Goal: Transaction & Acquisition: Purchase product/service

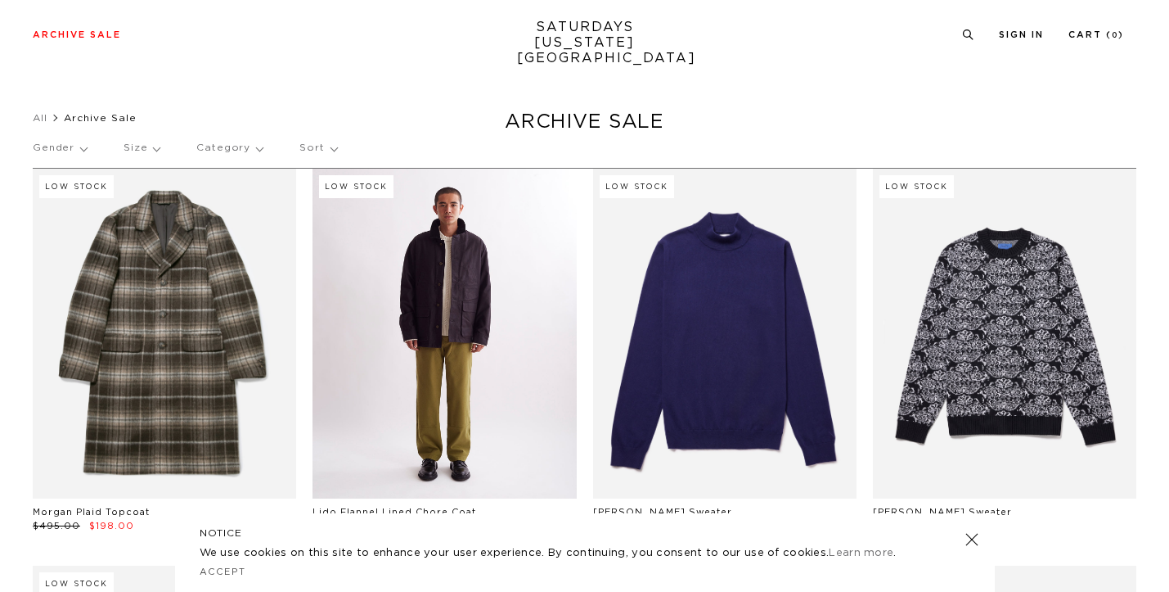
scroll to position [67, 0]
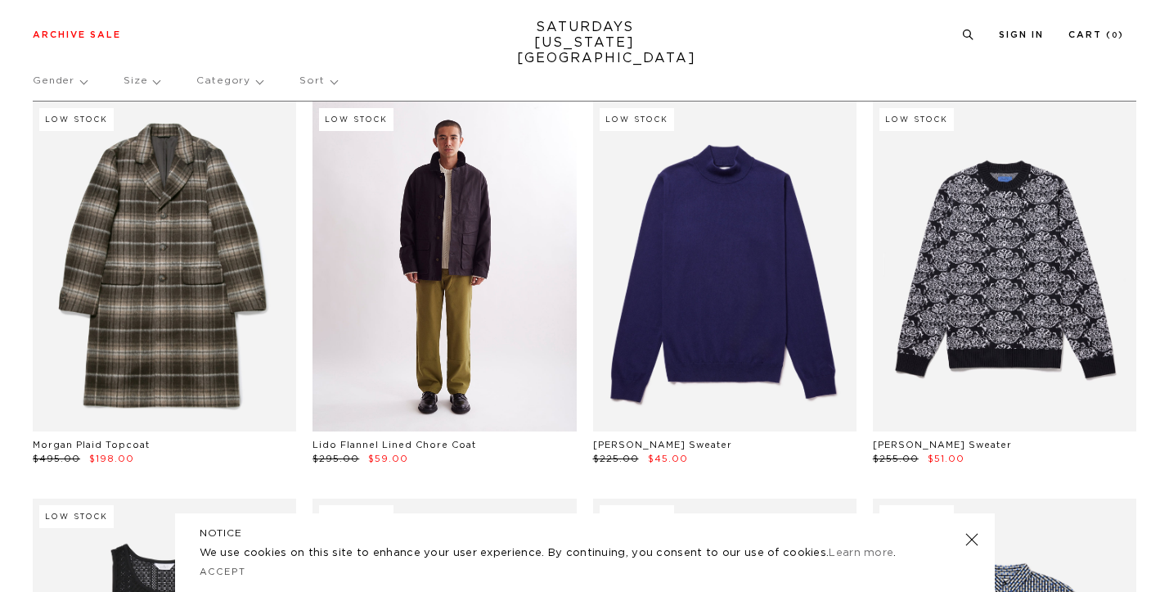
click at [456, 324] on link at bounding box center [444, 266] width 263 height 330
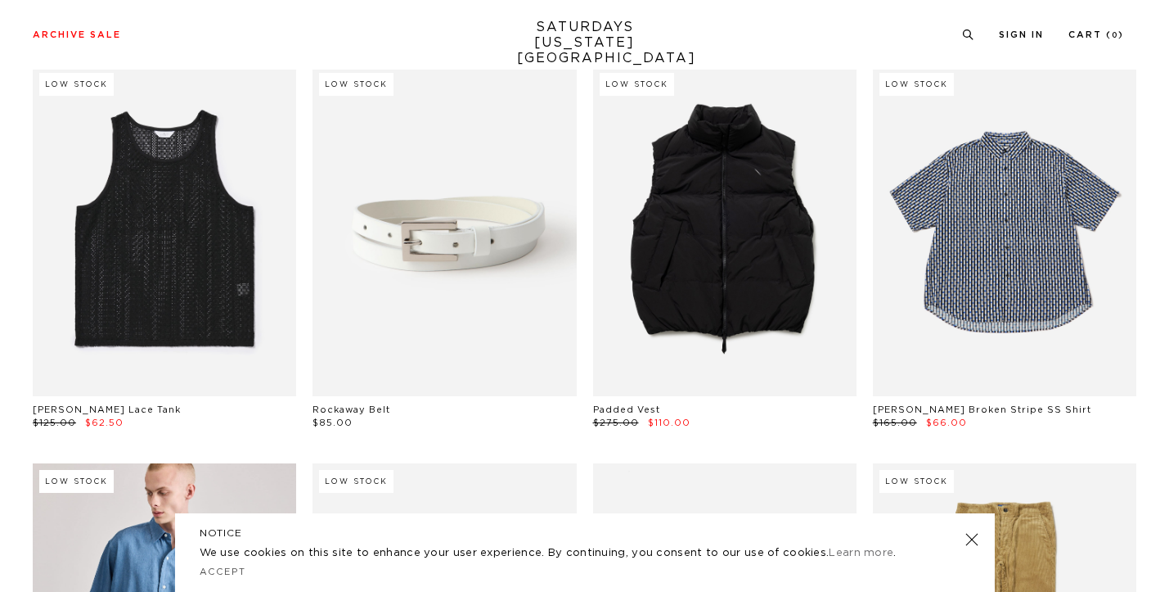
scroll to position [548, 0]
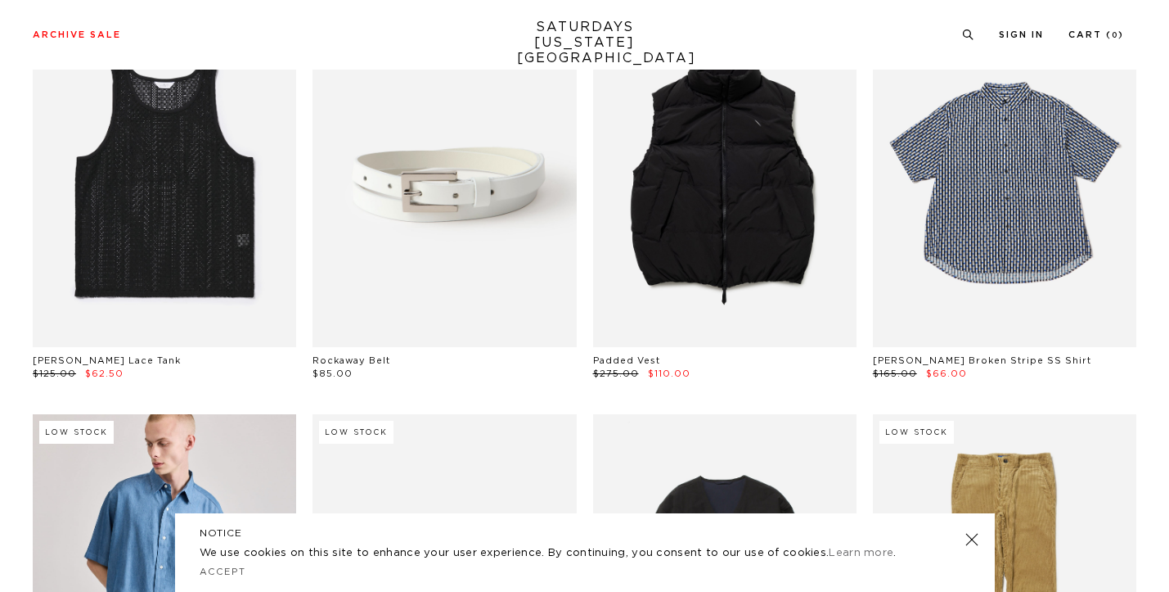
click at [976, 542] on link at bounding box center [971, 539] width 23 height 23
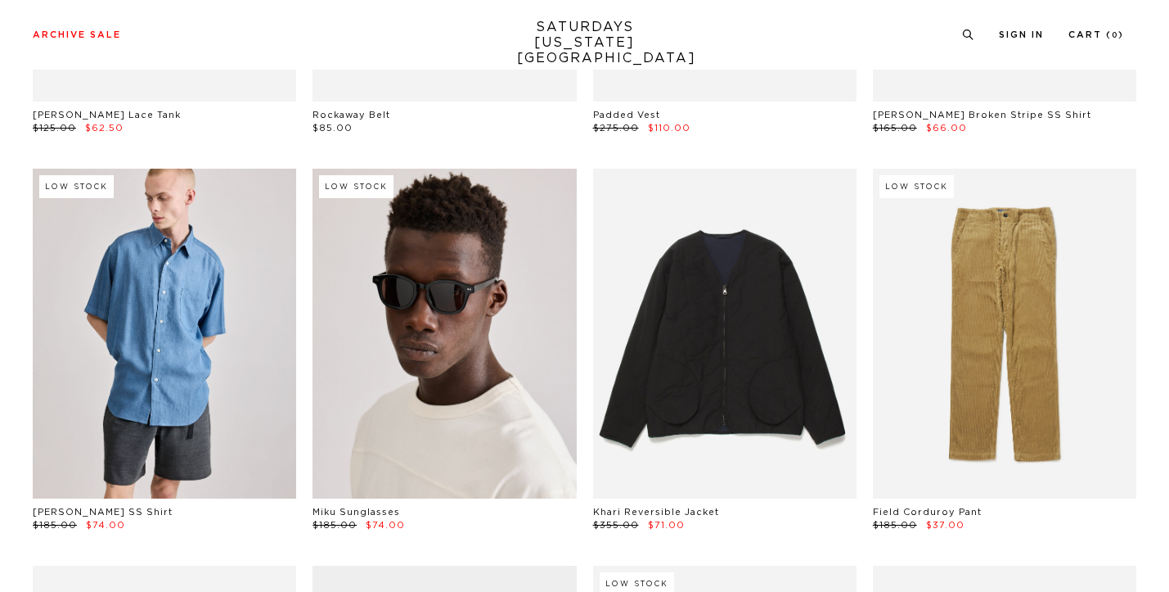
scroll to position [864, 0]
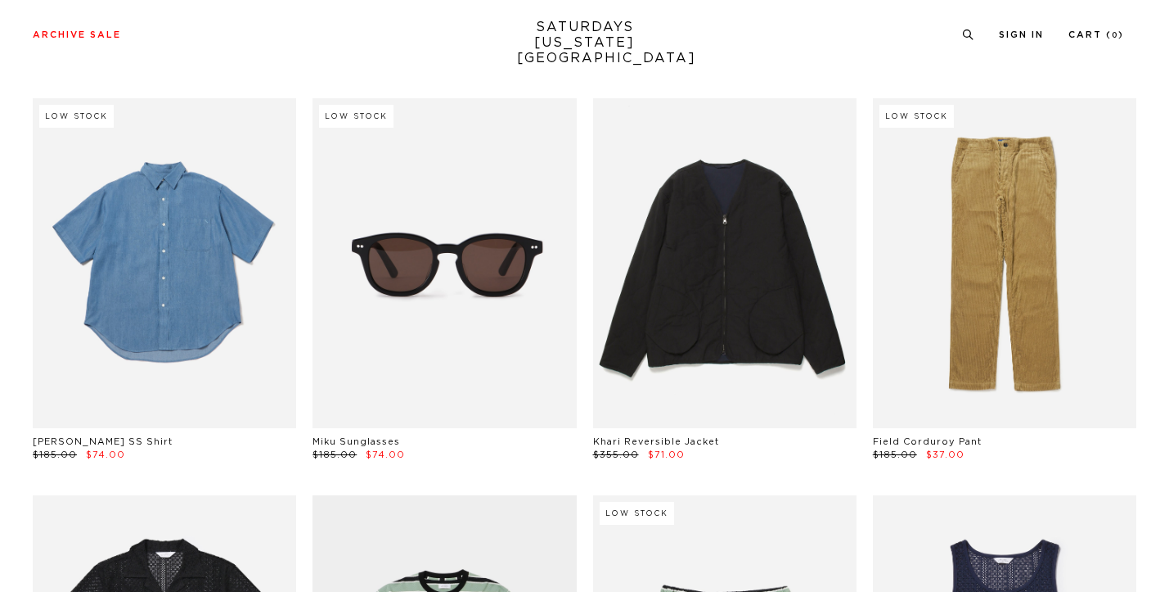
click at [125, 313] on link at bounding box center [164, 263] width 263 height 330
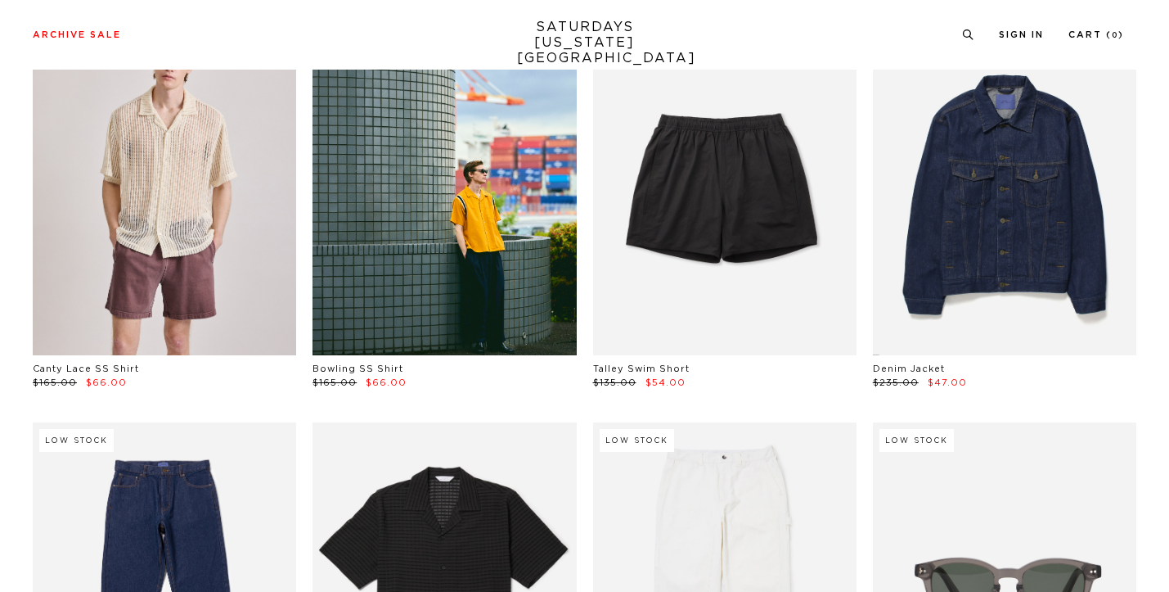
scroll to position [1679, 0]
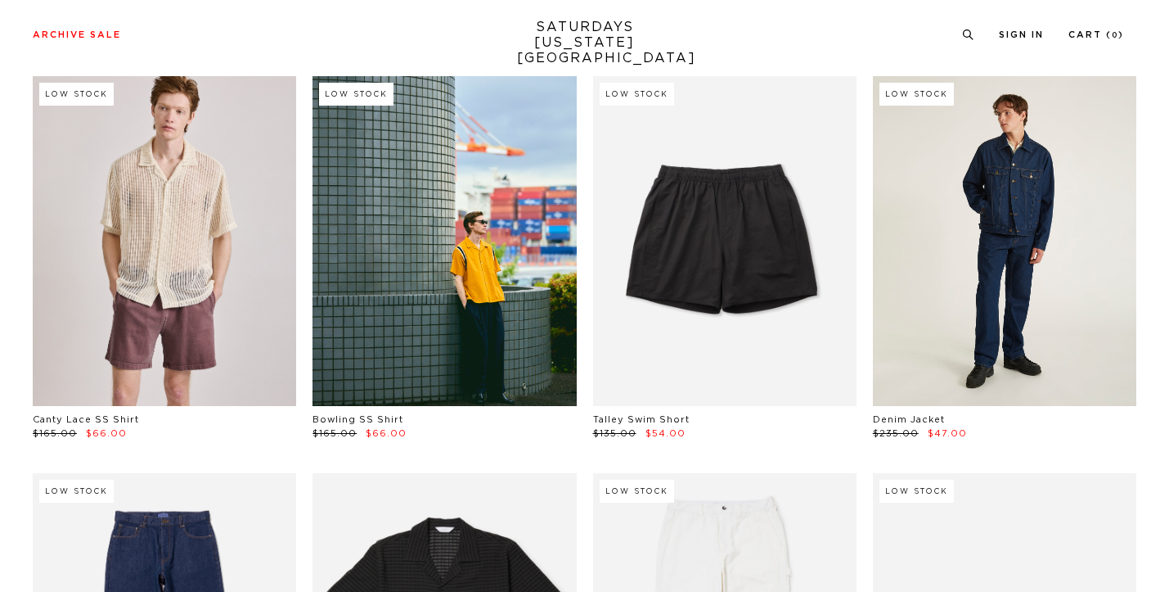
click at [1013, 255] on link at bounding box center [1004, 241] width 263 height 330
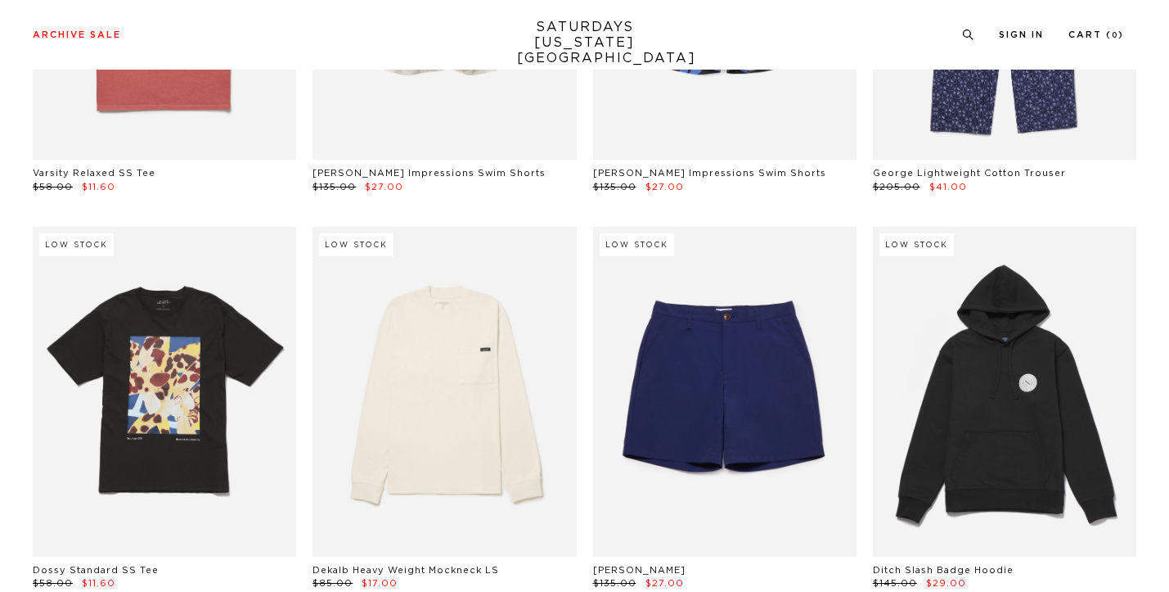
scroll to position [6804, 0]
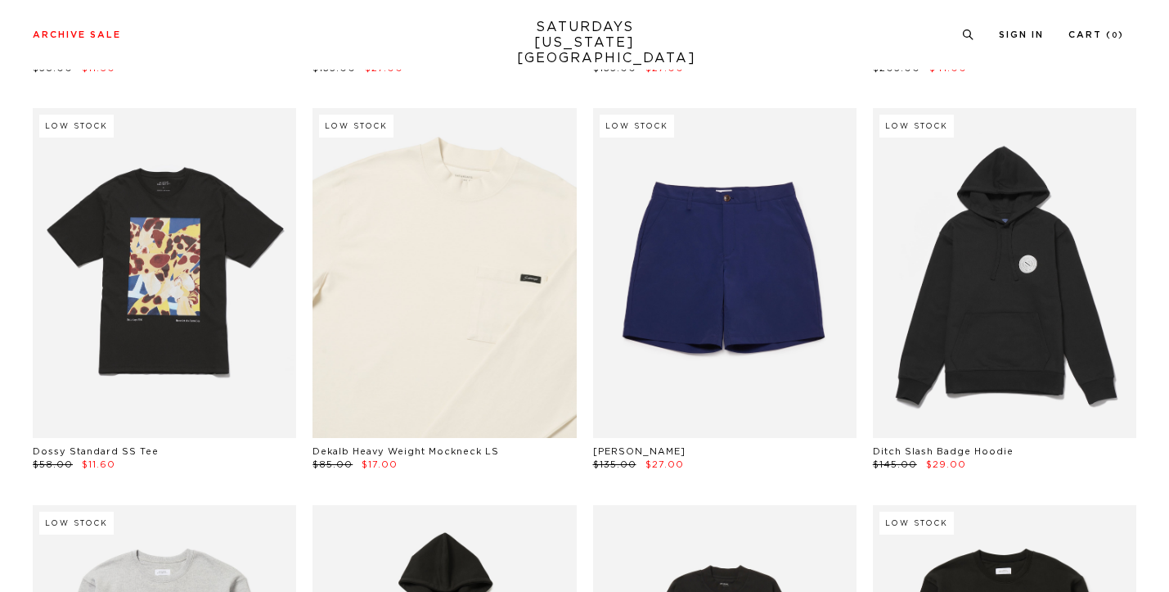
click at [506, 345] on link at bounding box center [444, 273] width 263 height 330
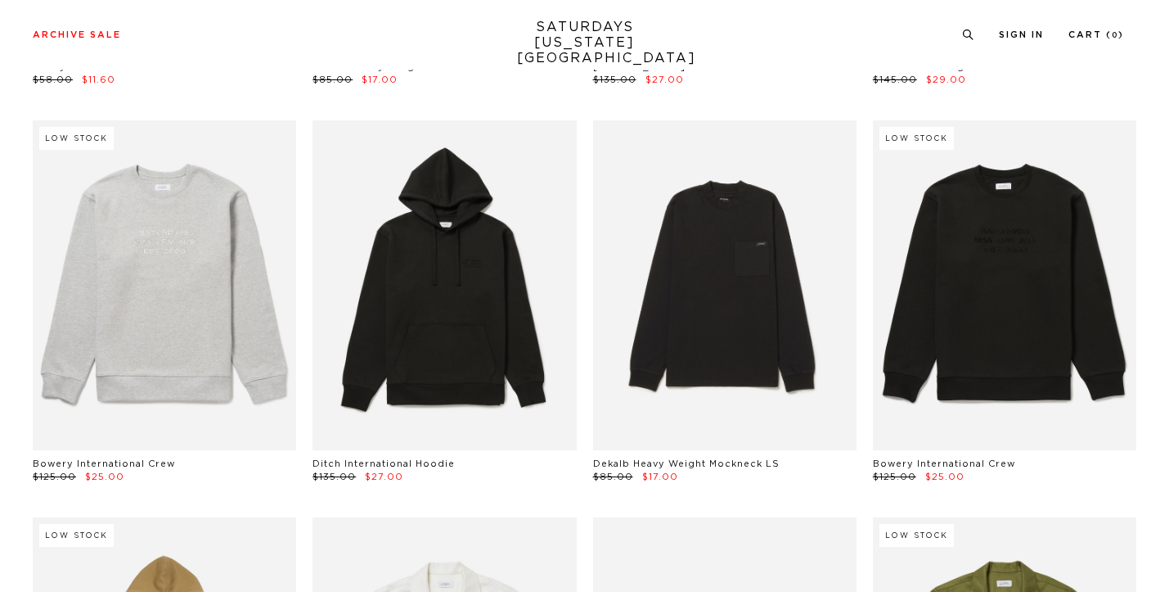
scroll to position [7183, 0]
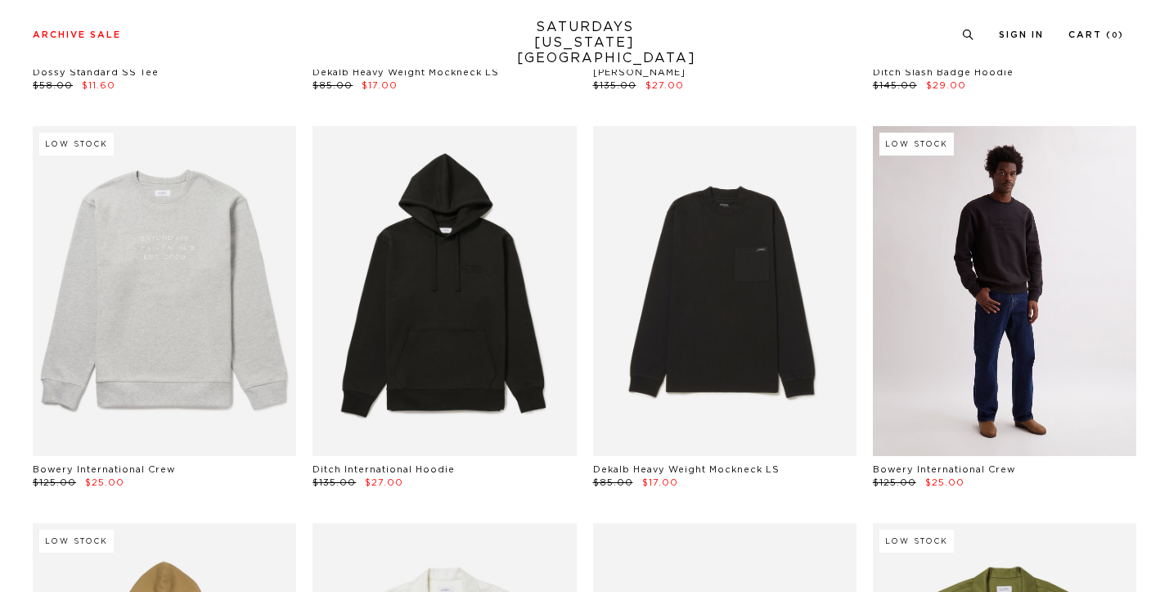
click at [1020, 322] on link at bounding box center [1004, 291] width 263 height 330
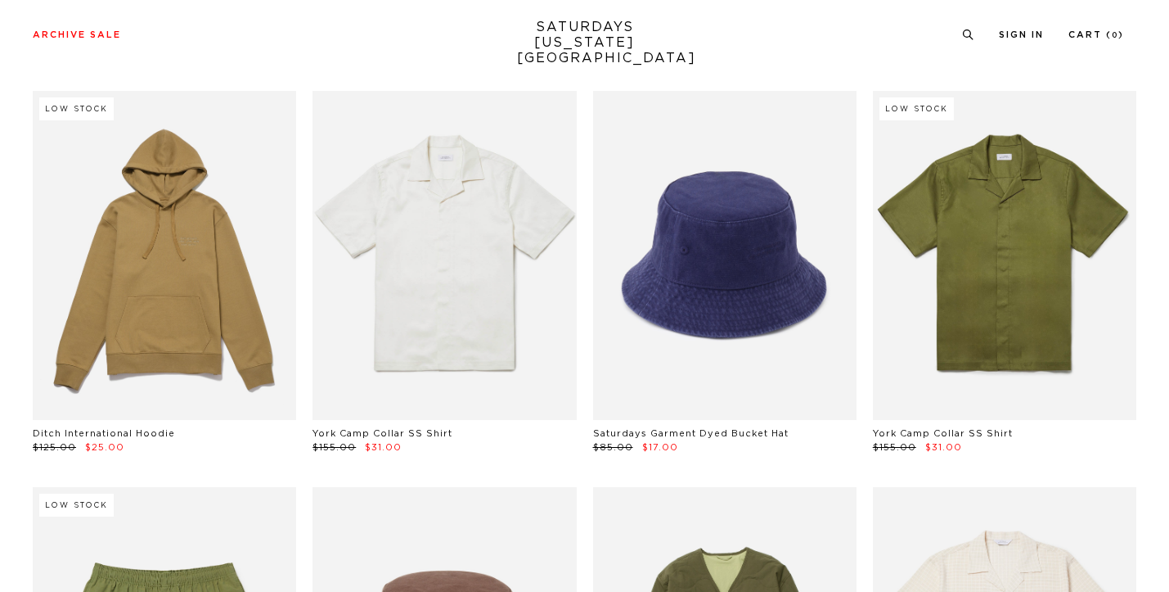
scroll to position [7639, 0]
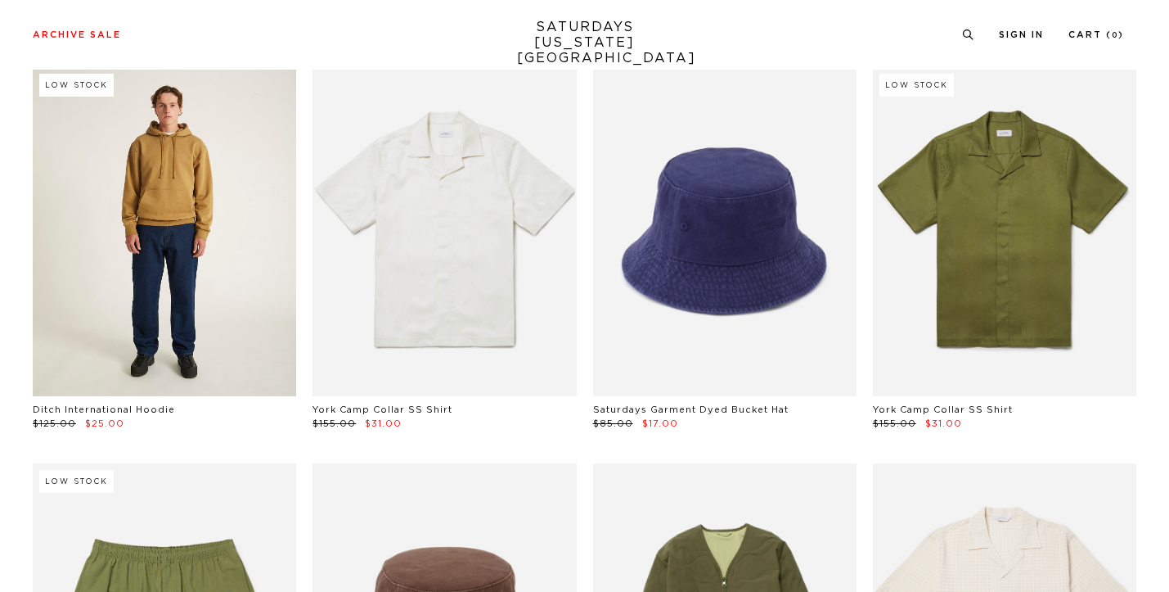
click at [139, 308] on link at bounding box center [164, 232] width 263 height 330
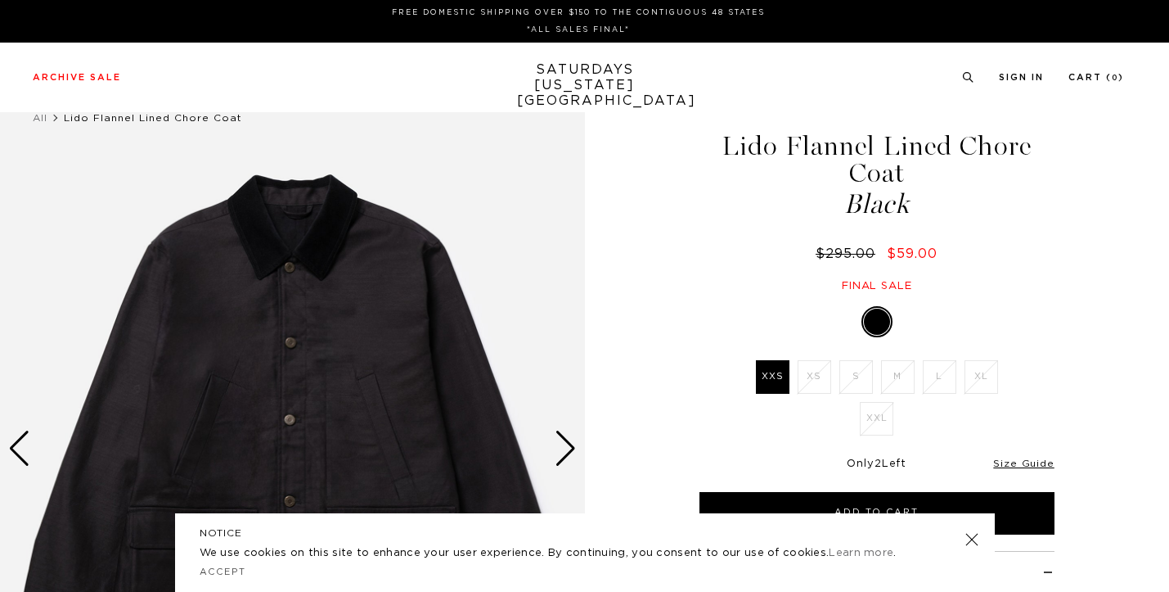
click at [971, 542] on link at bounding box center [971, 539] width 23 height 23
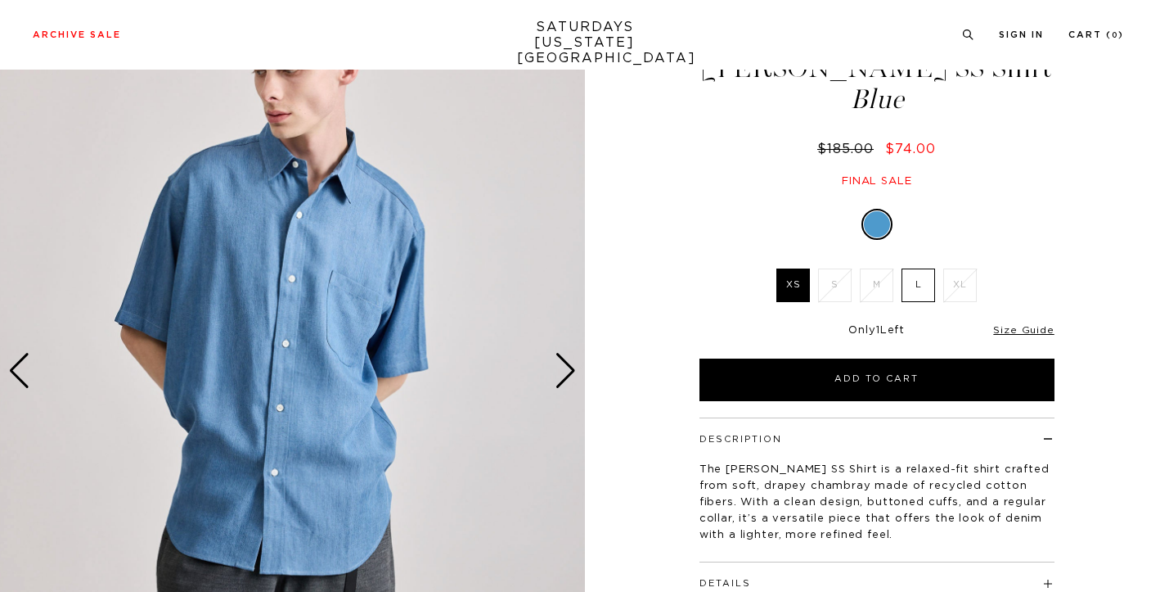
scroll to position [128, 0]
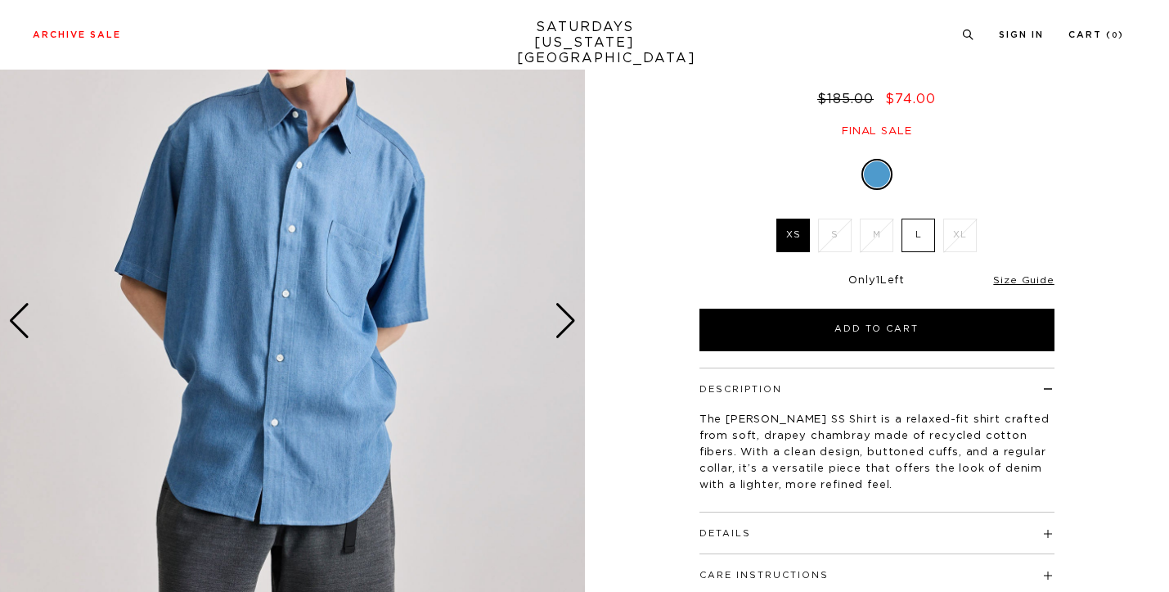
click at [563, 317] on div "Next slide" at bounding box center [566, 321] width 22 height 36
click at [563, 316] on div "Next slide" at bounding box center [566, 321] width 22 height 36
click at [916, 236] on label "L" at bounding box center [919, 235] width 34 height 34
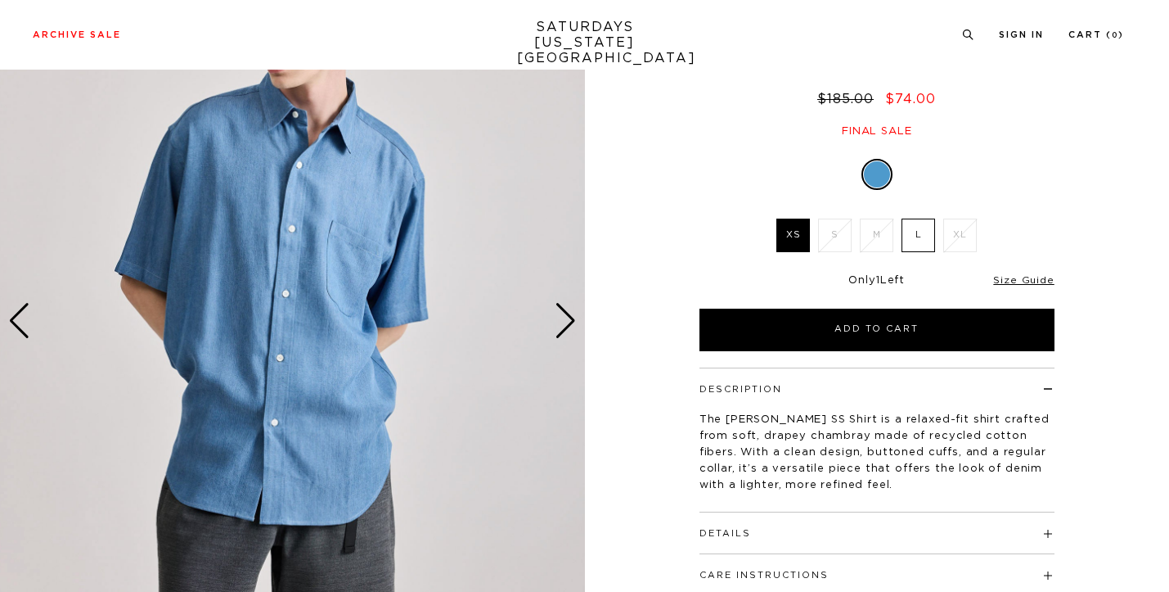
click at [0, 0] on input "L" at bounding box center [0, 0] width 0 height 0
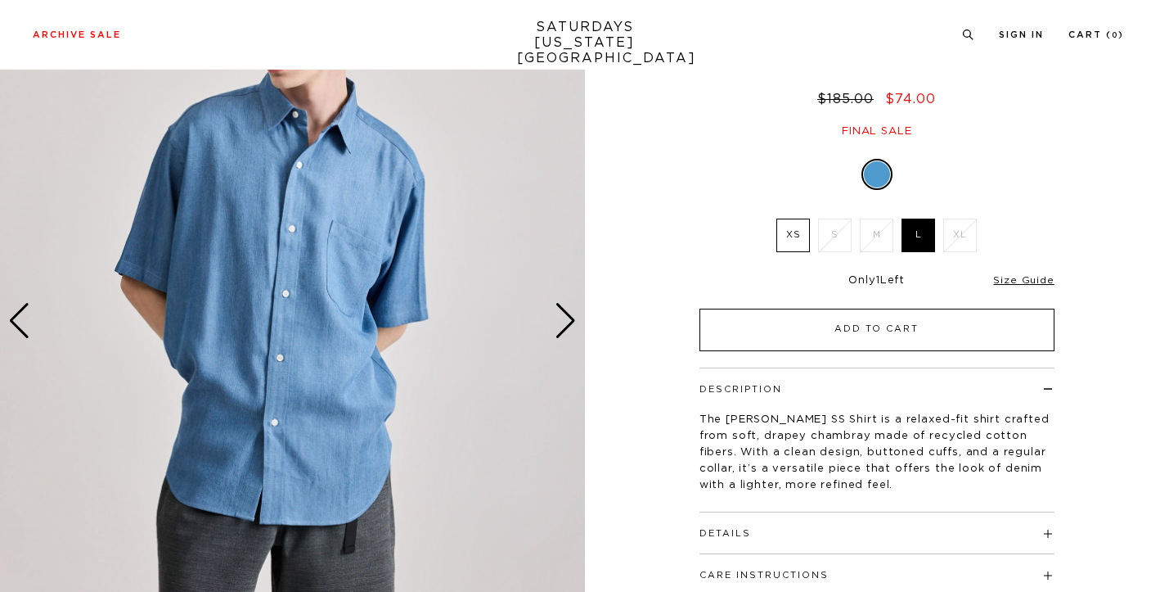
click at [880, 333] on button "Add to Cart" at bounding box center [877, 329] width 355 height 43
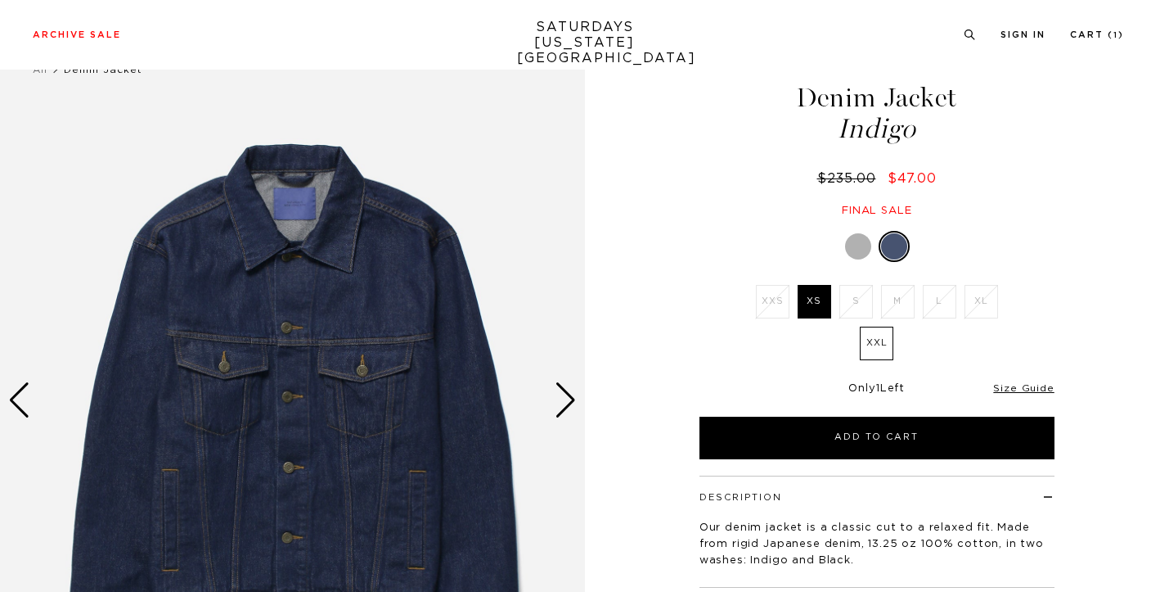
scroll to position [62, 0]
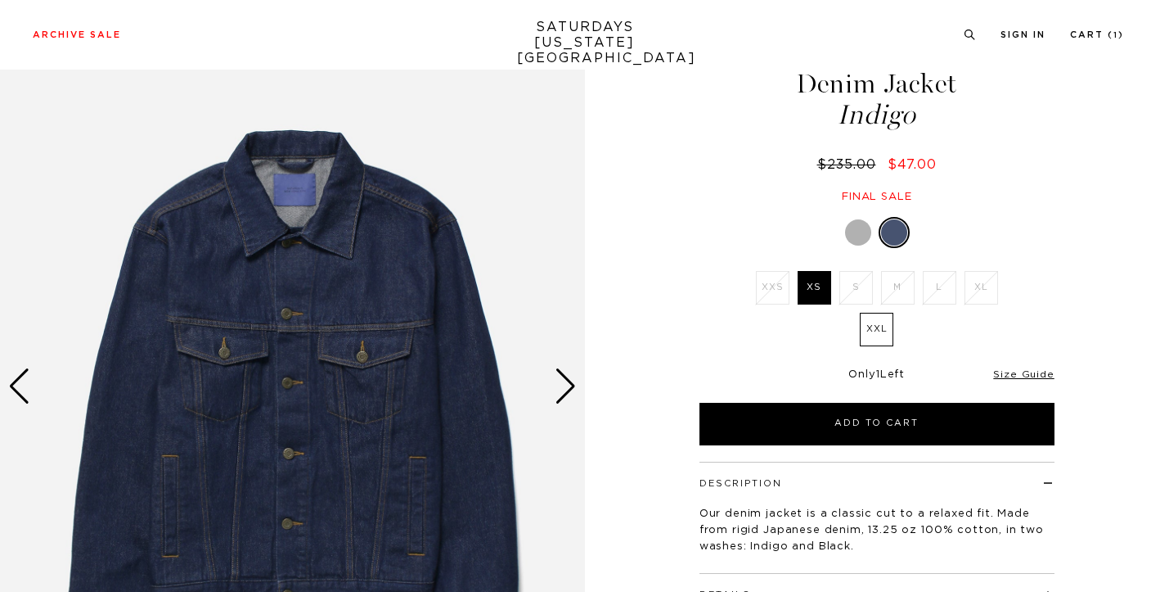
click at [851, 227] on div at bounding box center [858, 232] width 26 height 26
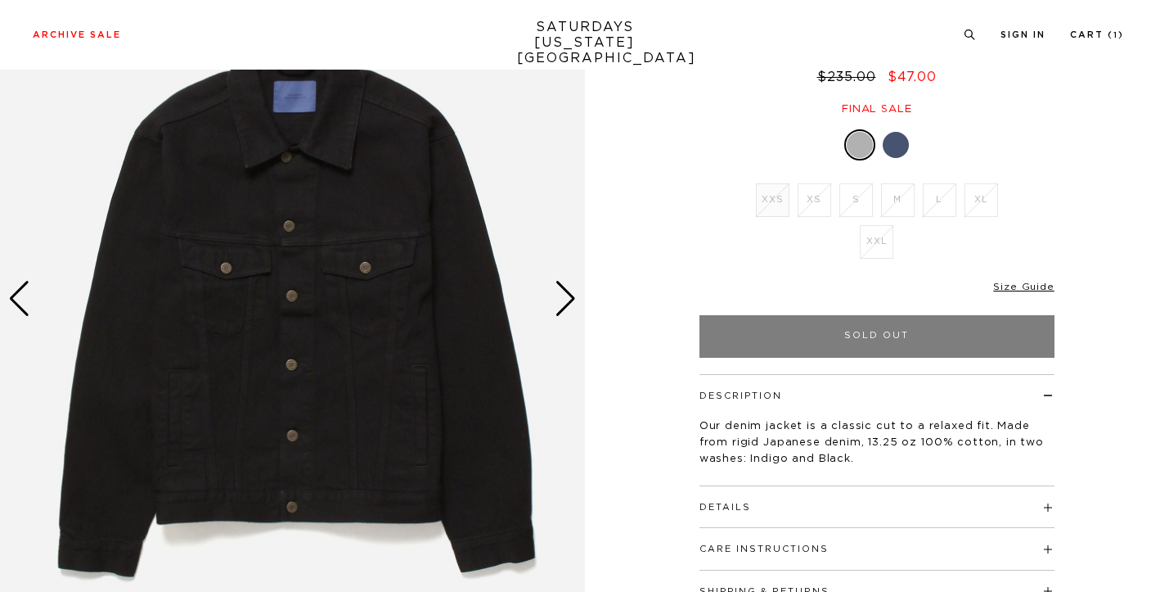
scroll to position [166, 0]
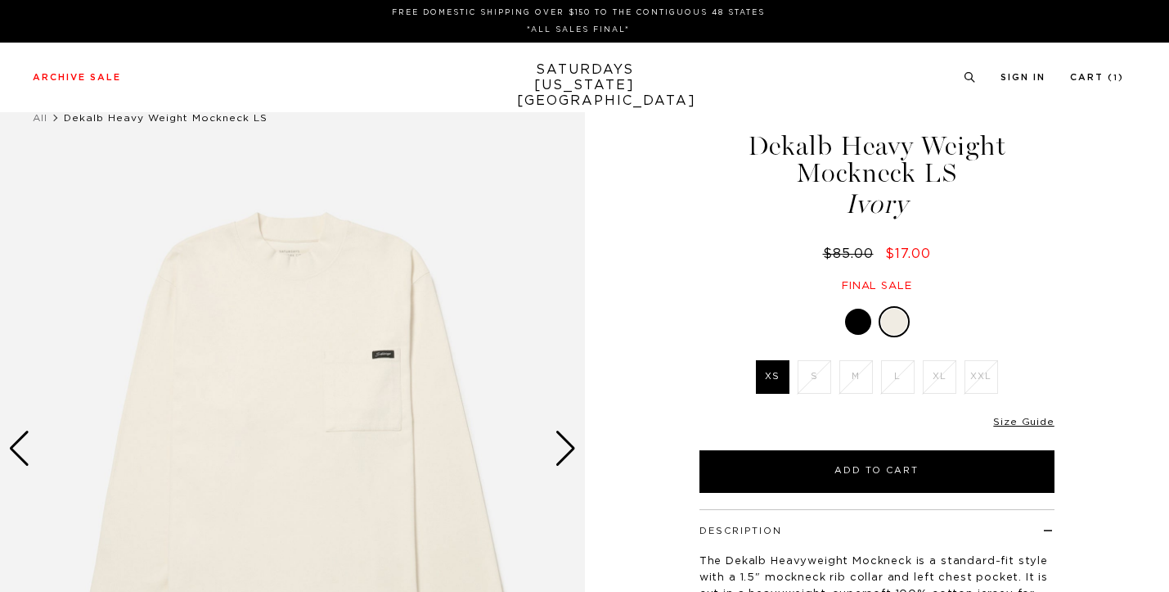
click at [860, 326] on div at bounding box center [858, 321] width 26 height 26
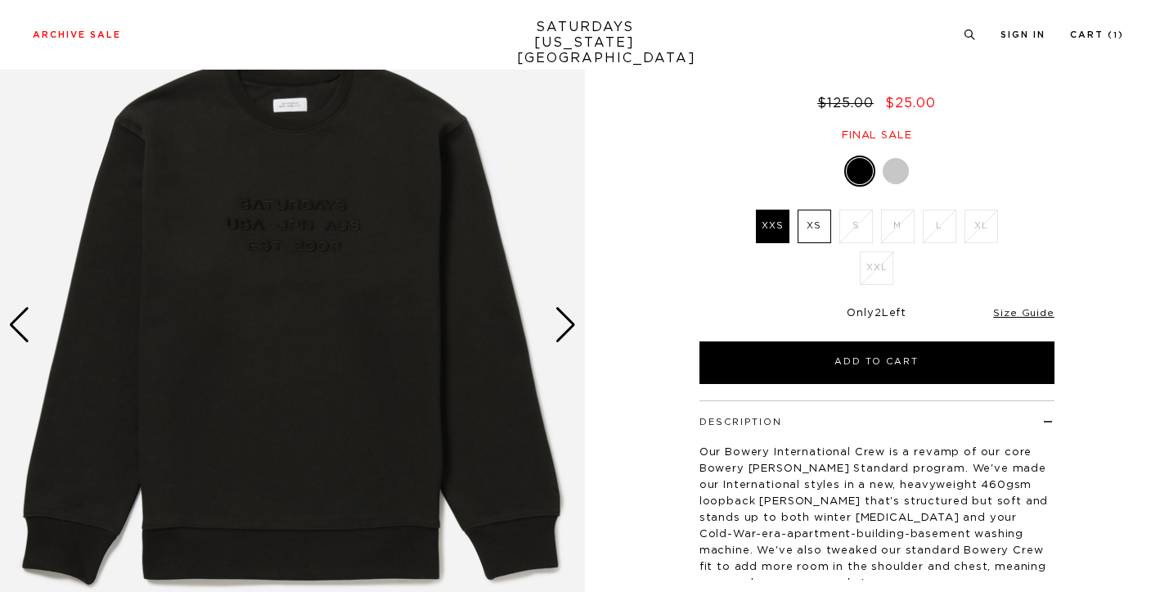
scroll to position [171, 0]
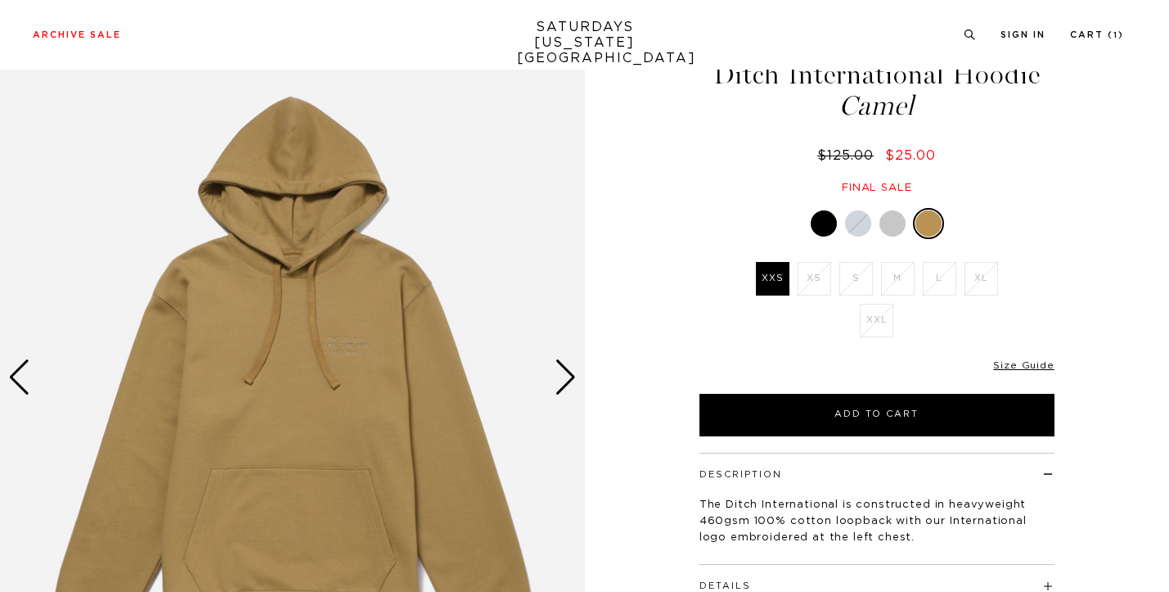
scroll to position [190, 0]
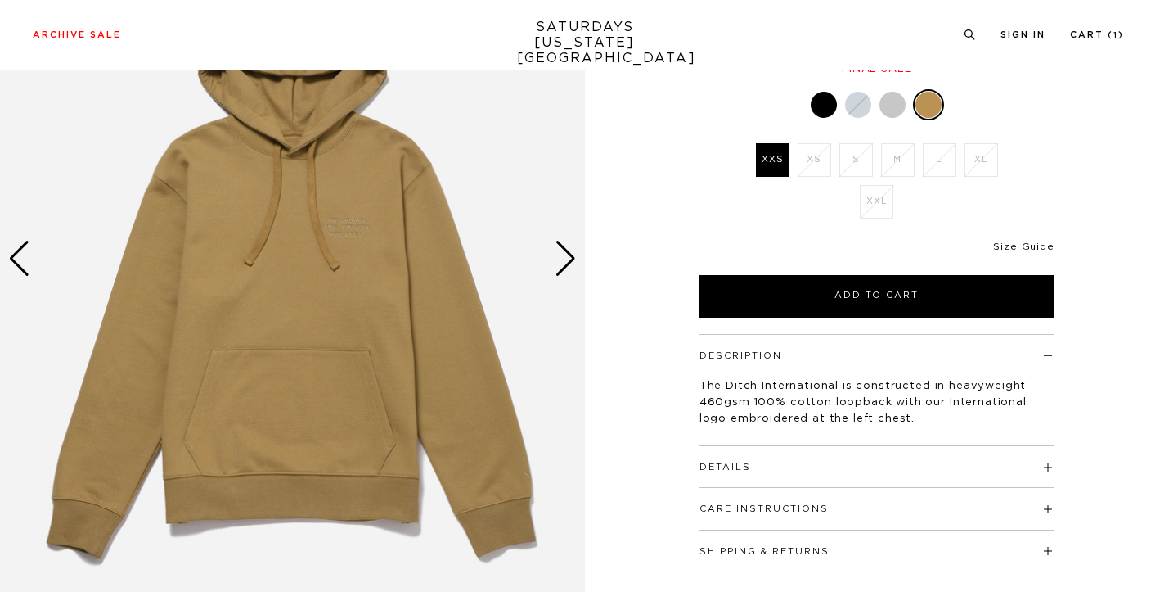
click at [565, 258] on div "Next slide" at bounding box center [566, 259] width 22 height 36
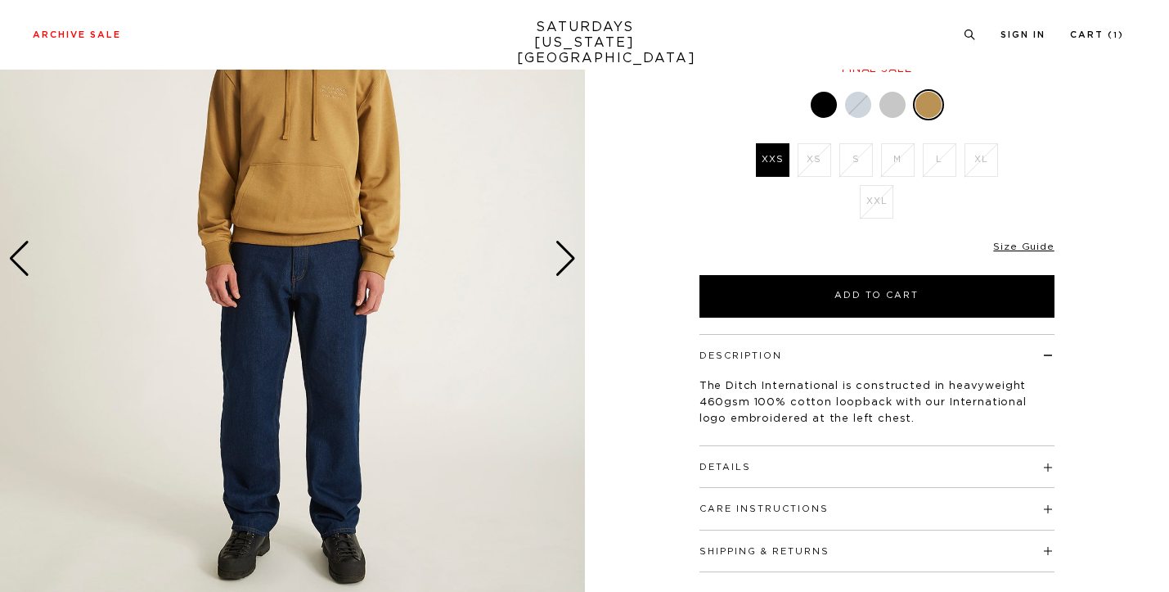
scroll to position [93, 0]
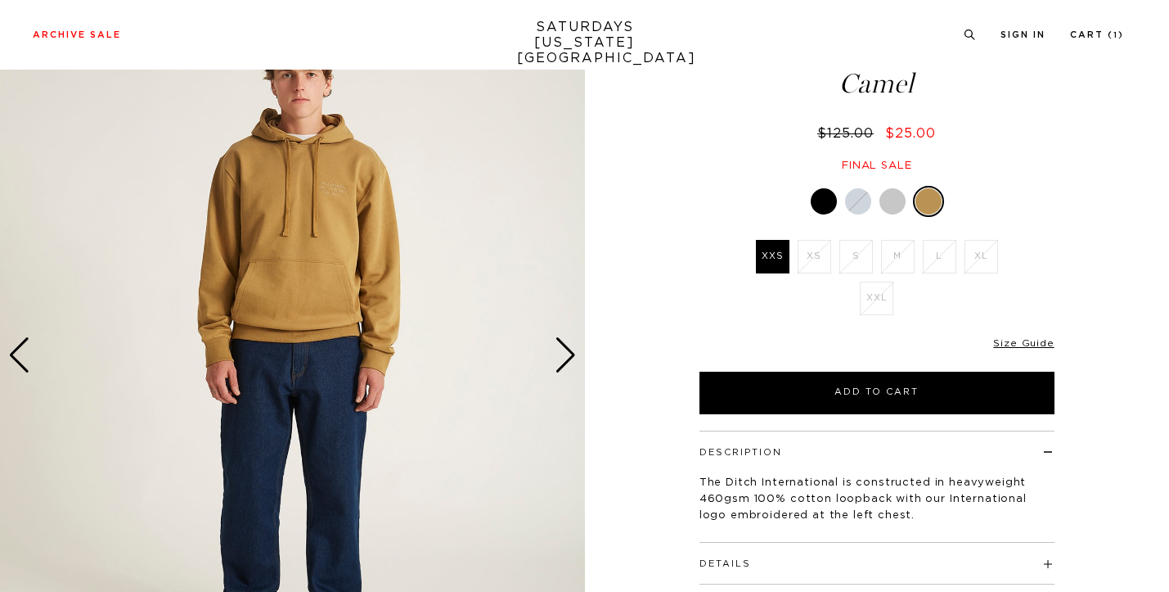
click at [895, 203] on div at bounding box center [893, 201] width 26 height 26
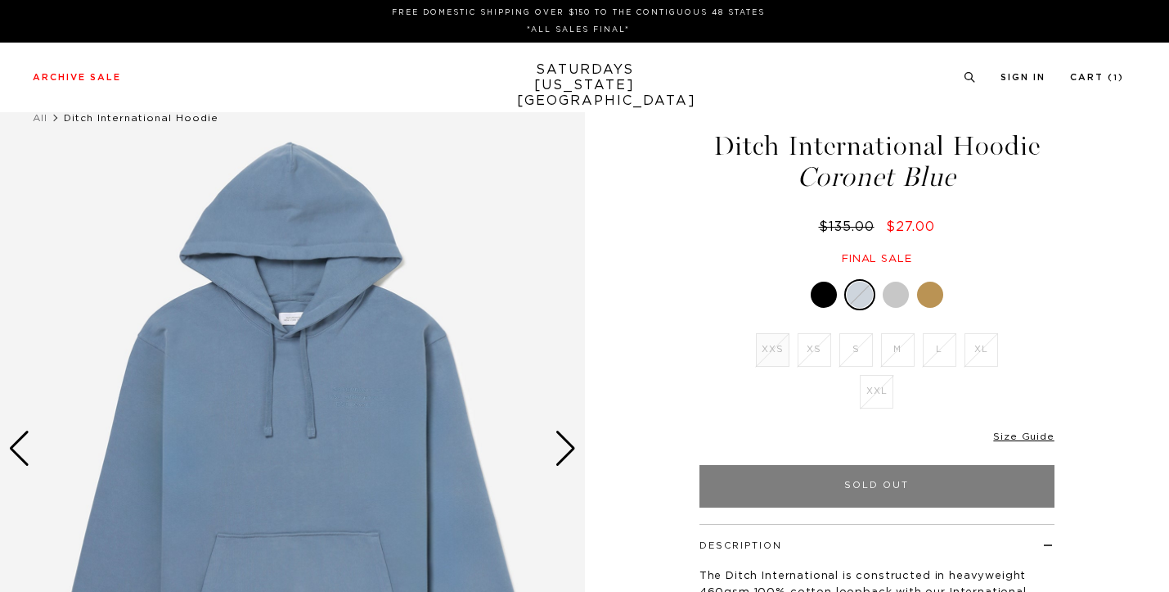
click at [823, 297] on div at bounding box center [824, 294] width 26 height 26
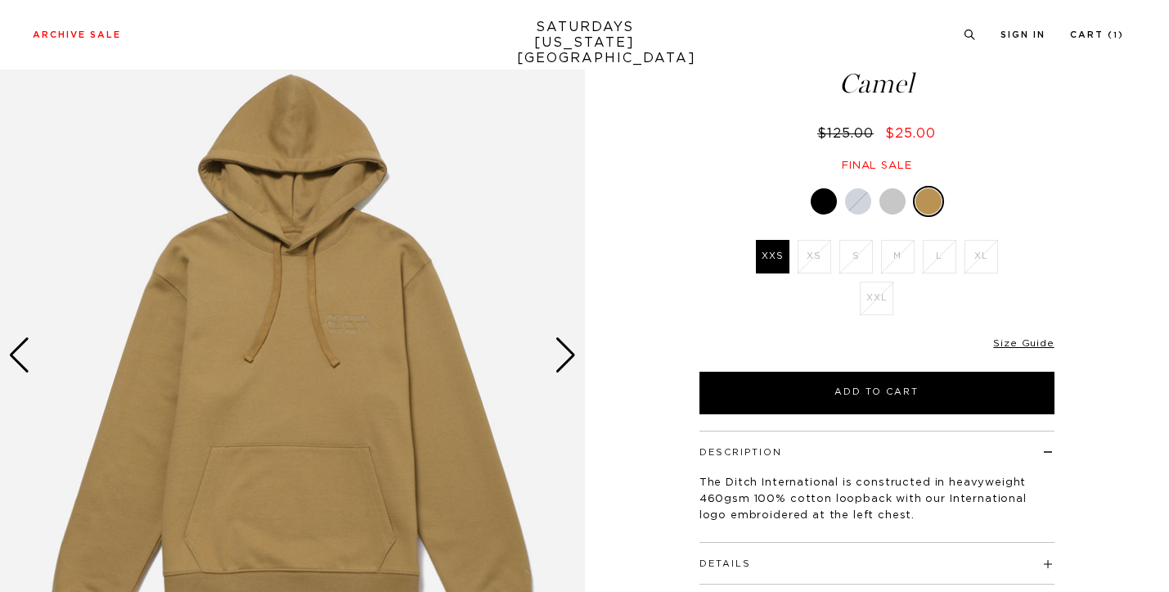
scroll to position [92, 0]
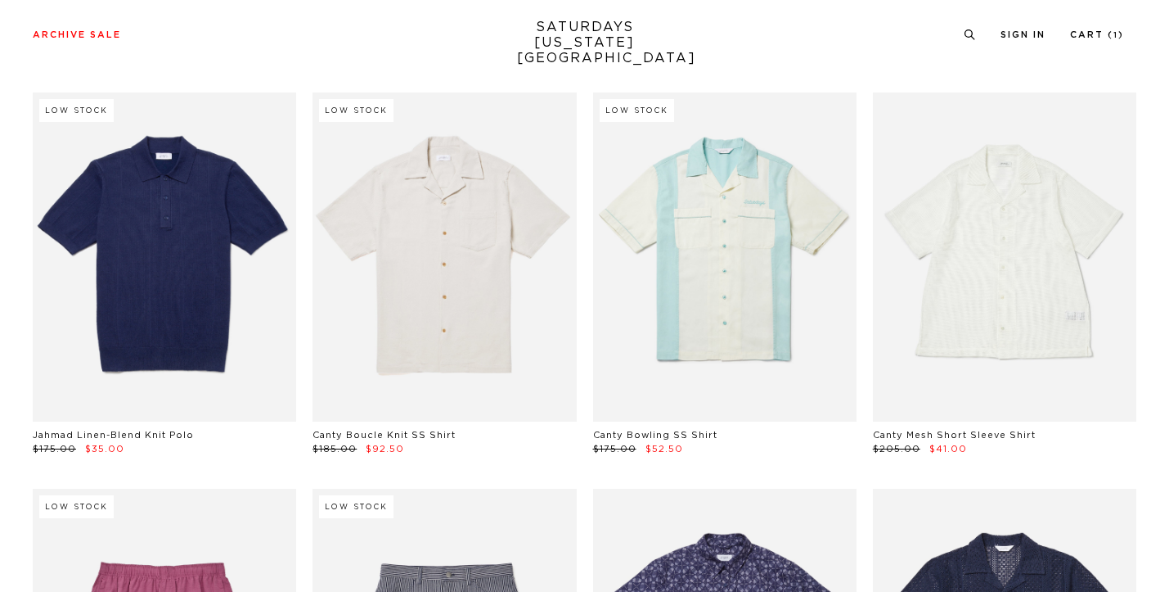
scroll to position [9974, 1]
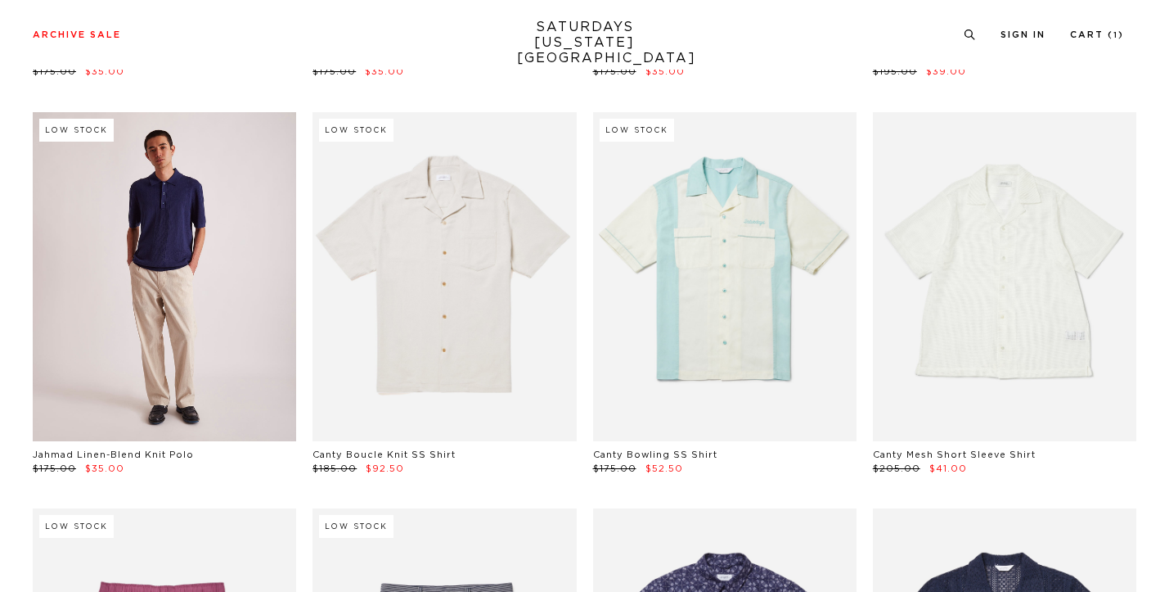
click at [147, 370] on link at bounding box center [164, 277] width 263 height 330
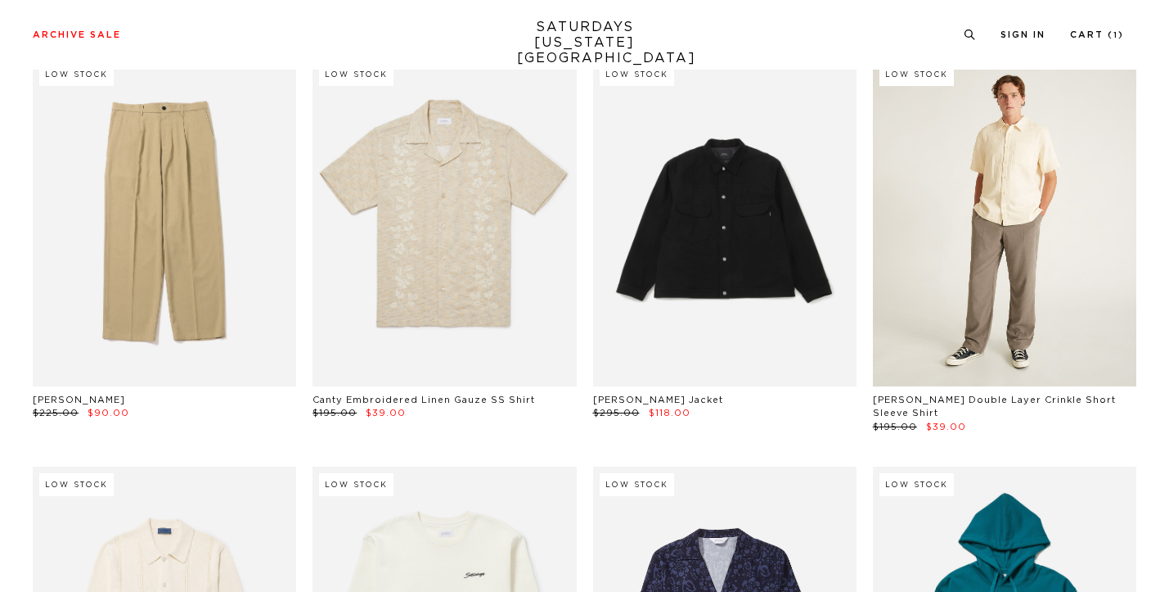
scroll to position [10827, 1]
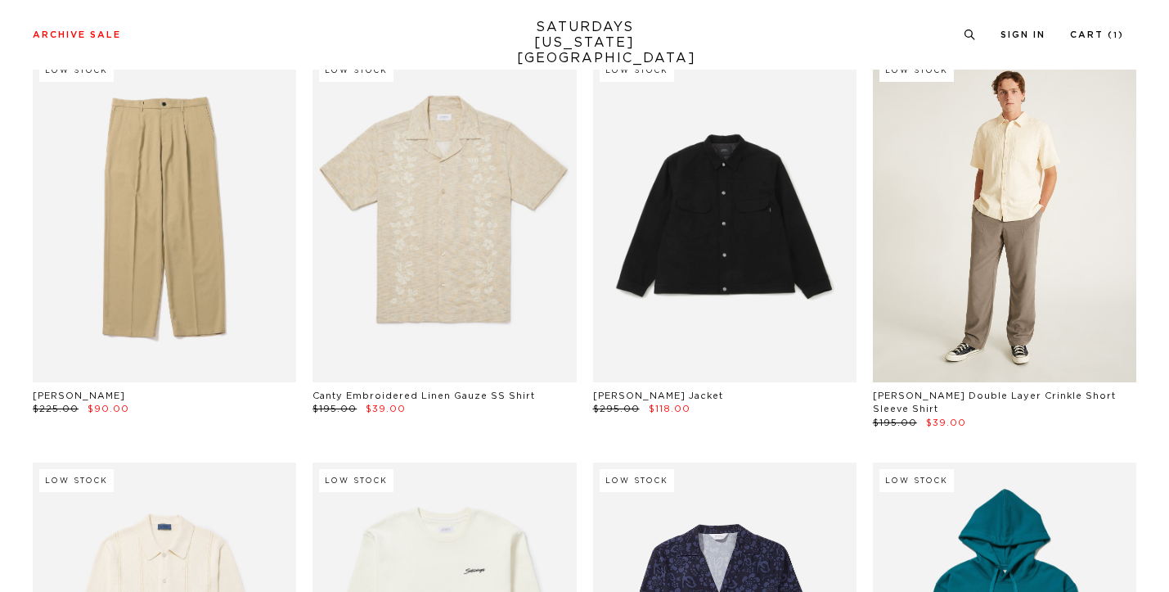
click at [1043, 268] on link at bounding box center [1004, 217] width 263 height 330
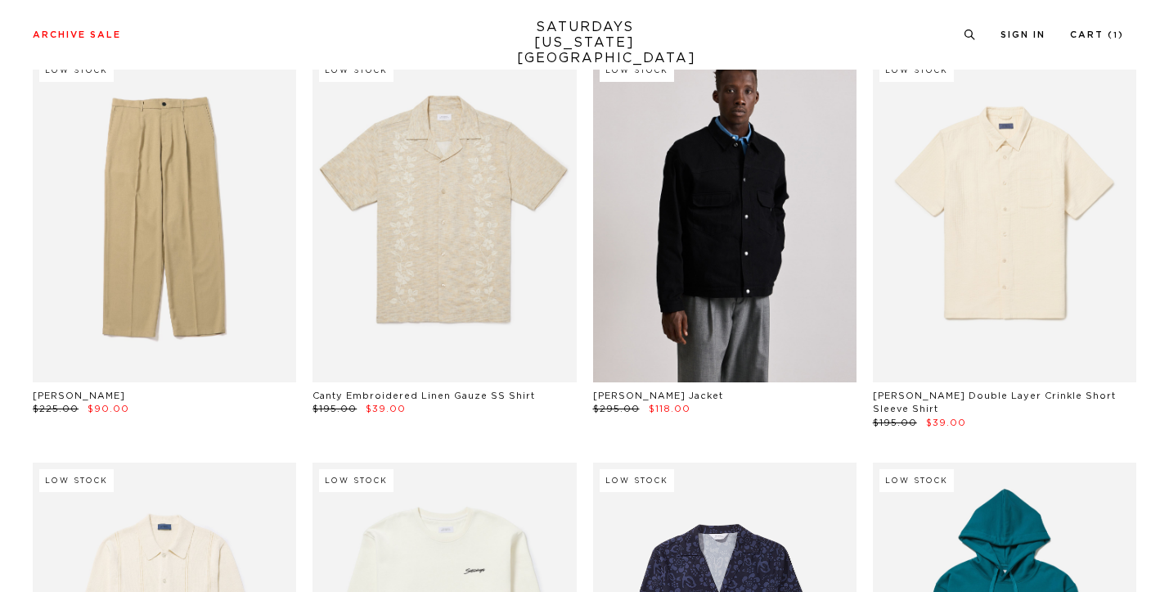
click at [784, 262] on link at bounding box center [724, 217] width 263 height 330
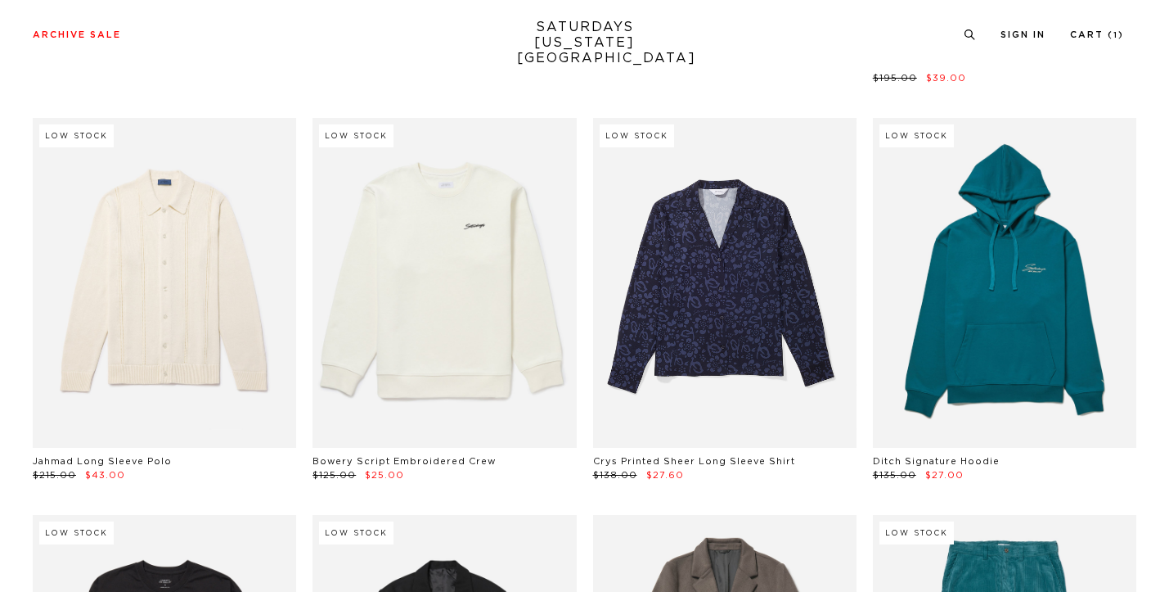
scroll to position [11170, 1]
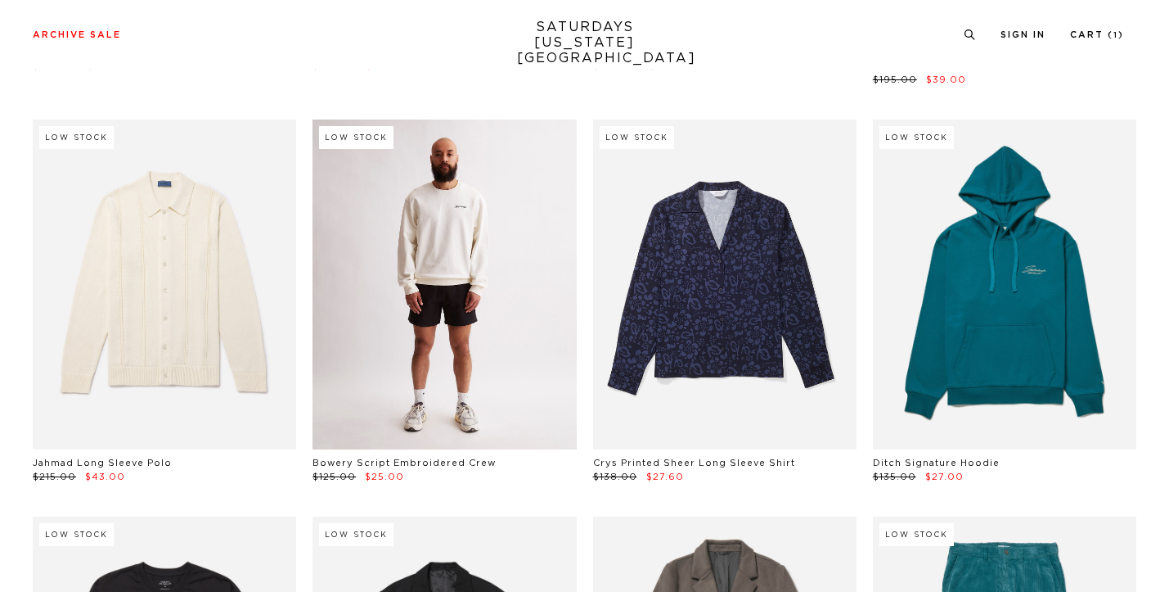
click at [435, 326] on link at bounding box center [444, 284] width 263 height 330
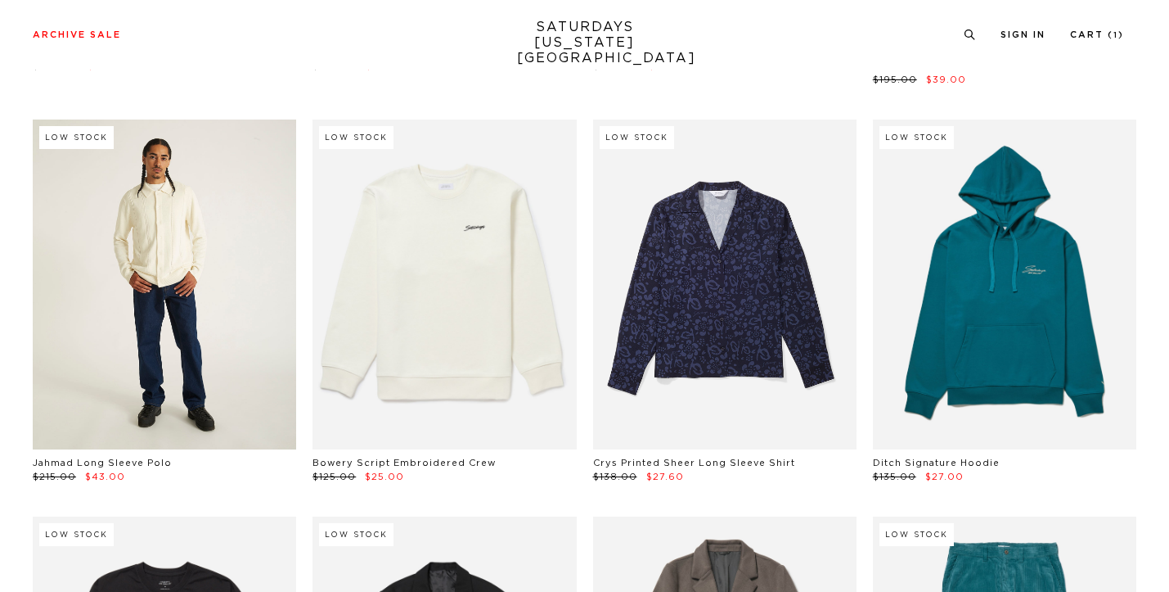
click at [117, 334] on link at bounding box center [164, 284] width 263 height 330
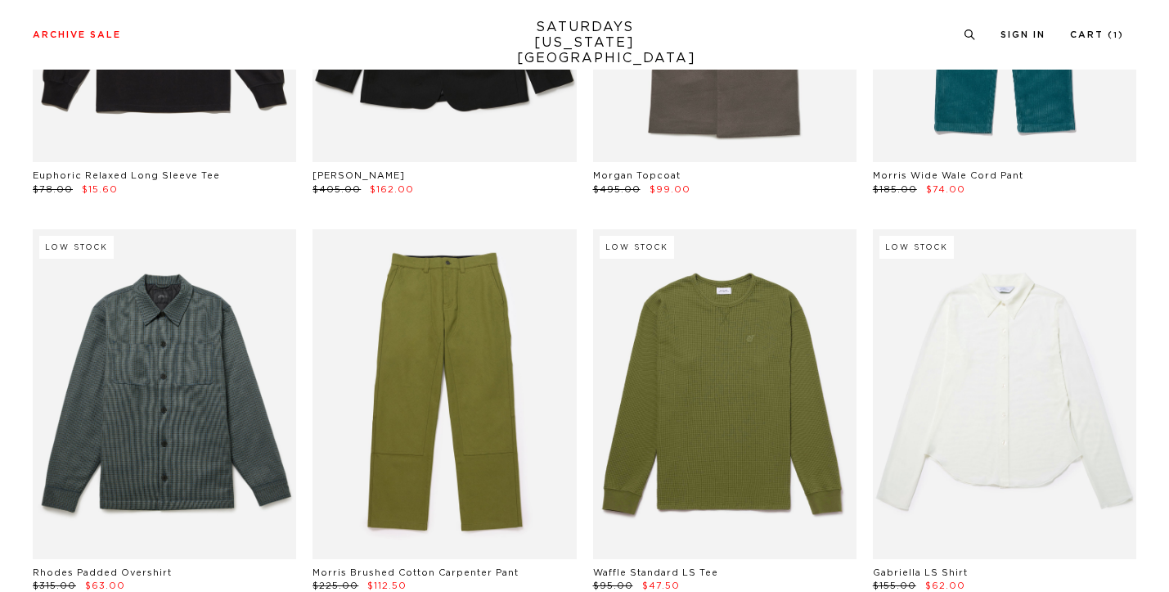
scroll to position [11937, 1]
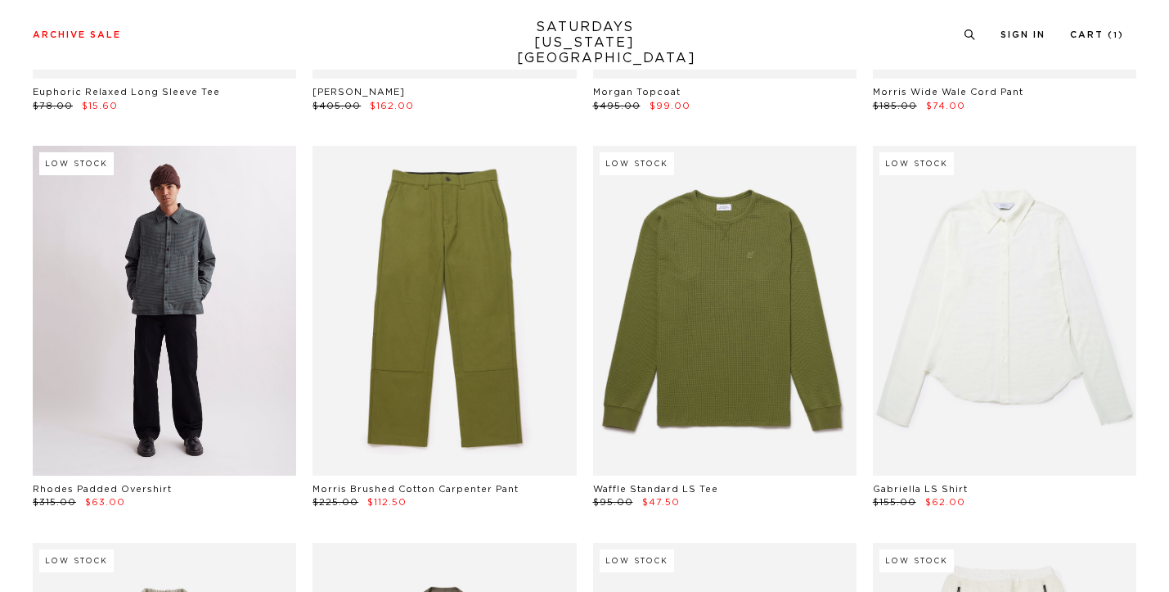
click at [168, 316] on link at bounding box center [164, 311] width 263 height 330
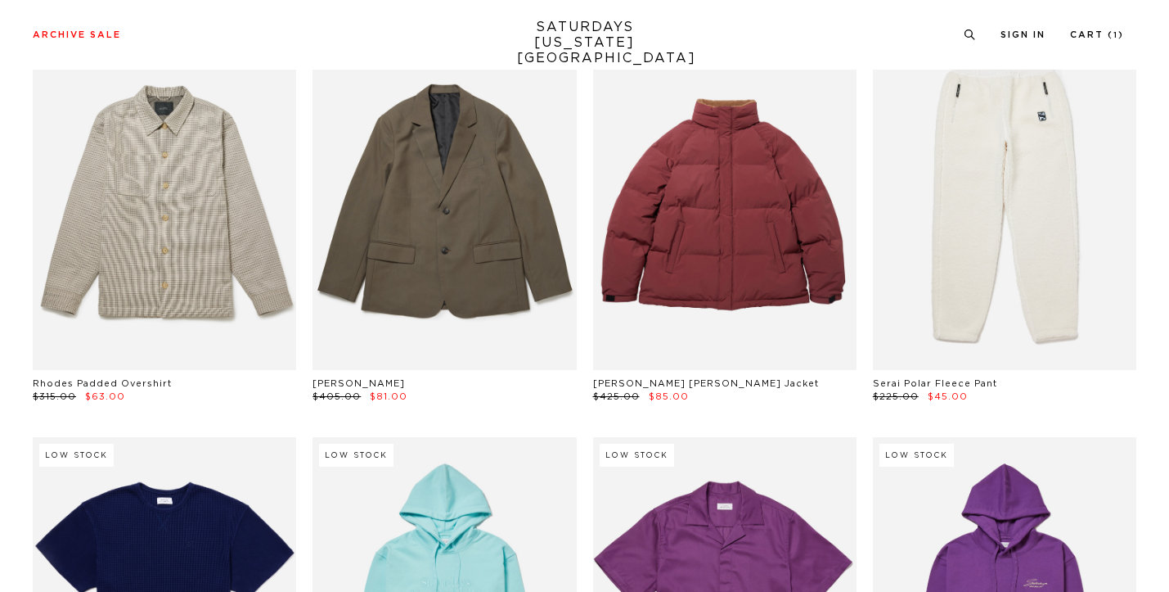
scroll to position [12440, 0]
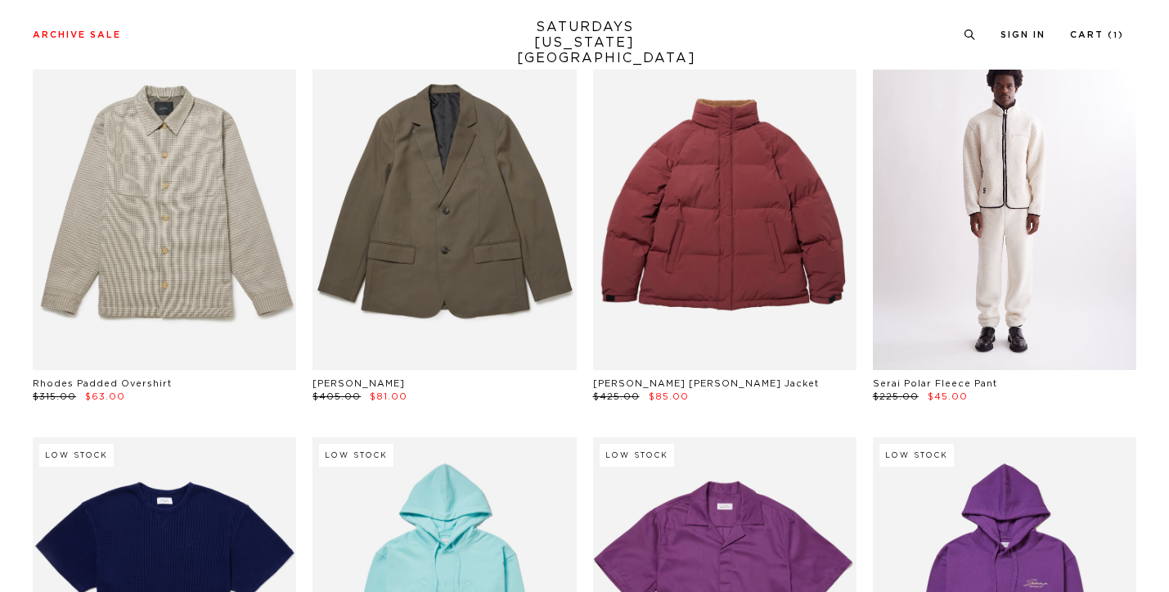
click at [1034, 267] on link at bounding box center [1004, 205] width 263 height 330
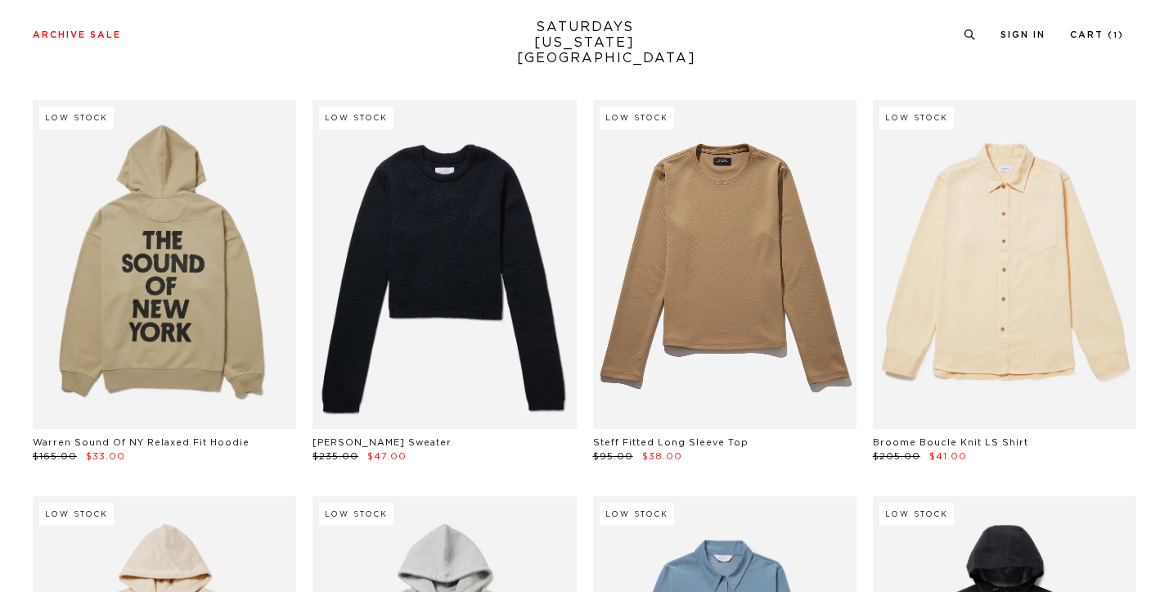
scroll to position [13177, 0]
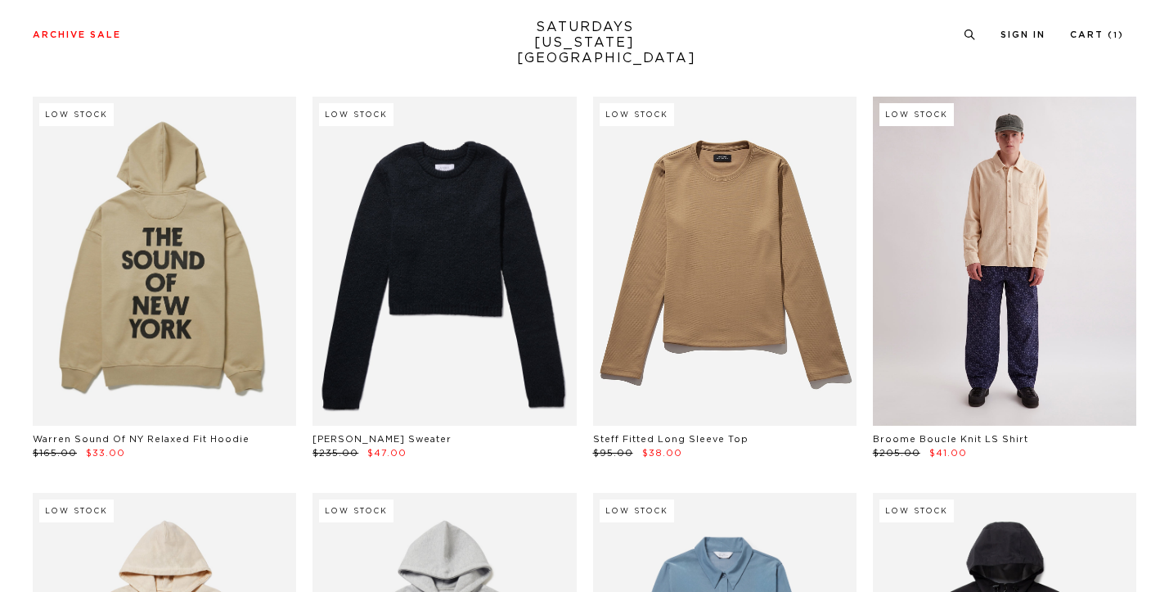
click at [1038, 296] on link at bounding box center [1004, 262] width 263 height 330
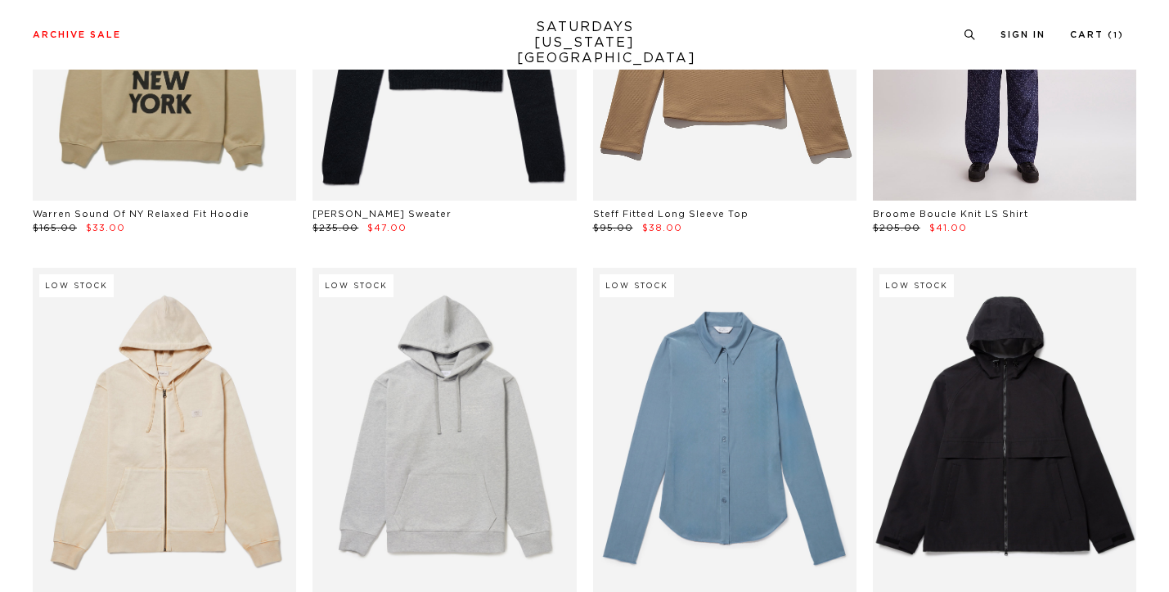
scroll to position [13530, 0]
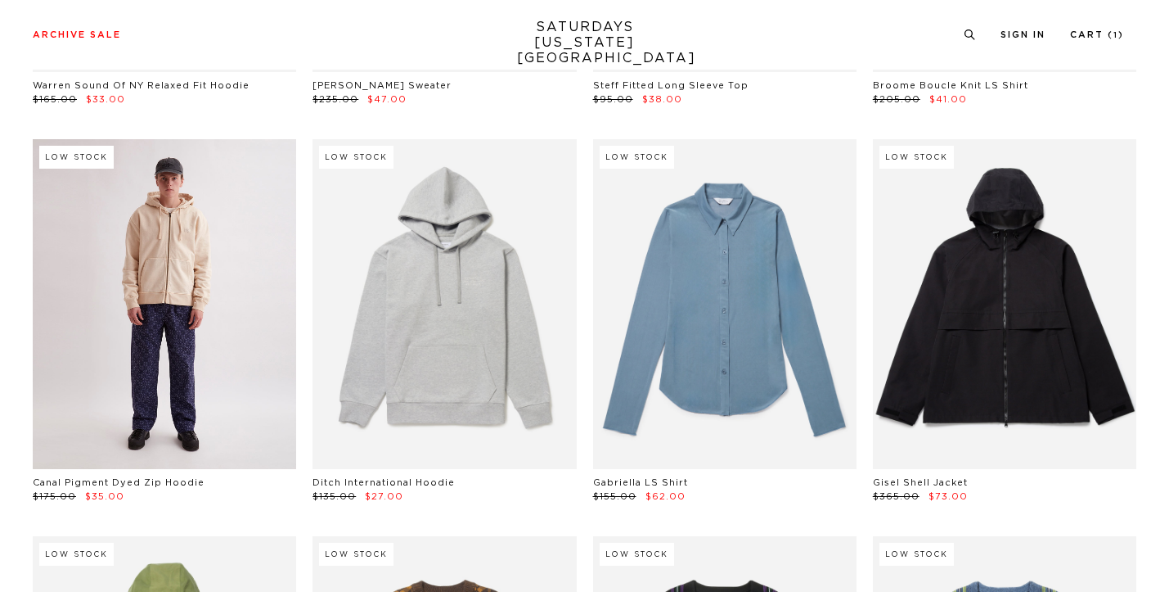
click at [211, 303] on link at bounding box center [164, 304] width 263 height 330
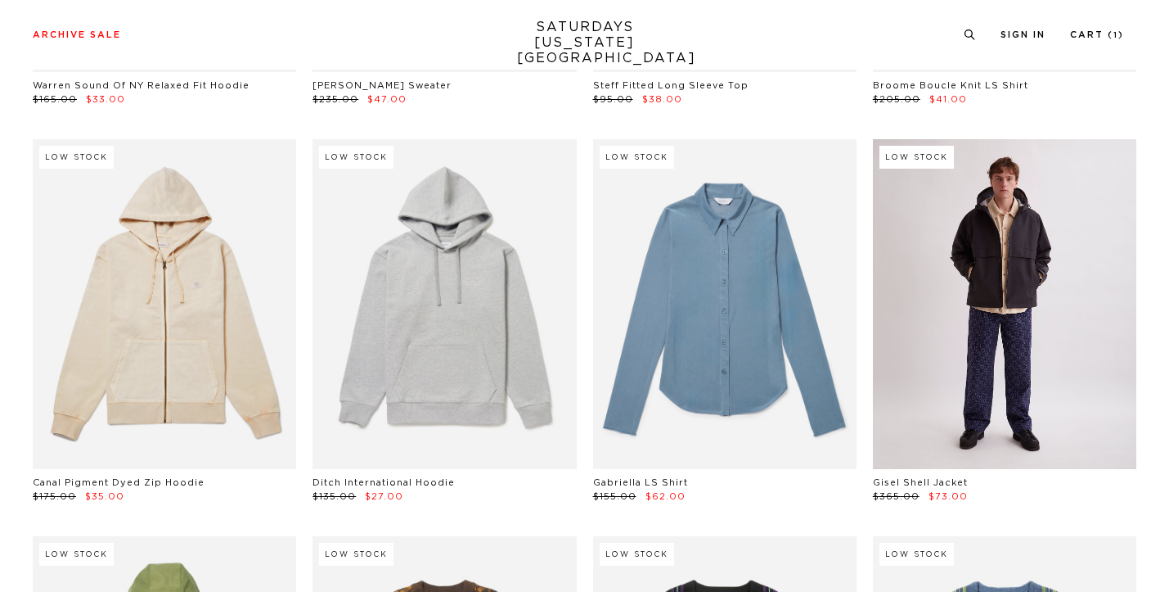
click at [1006, 333] on link at bounding box center [1004, 304] width 263 height 330
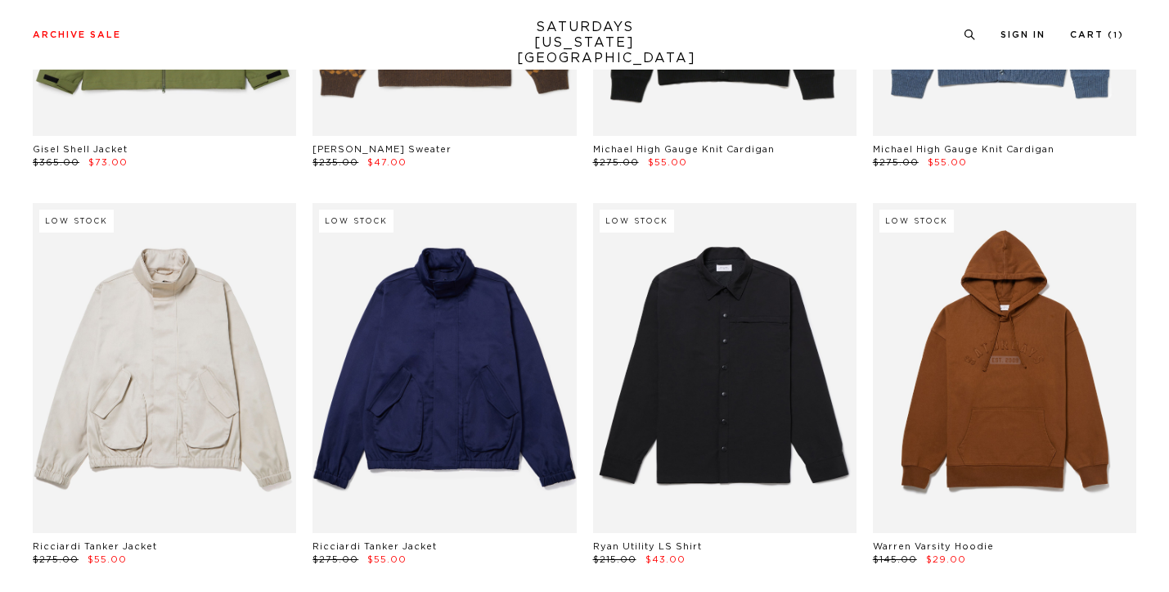
scroll to position [14264, 0]
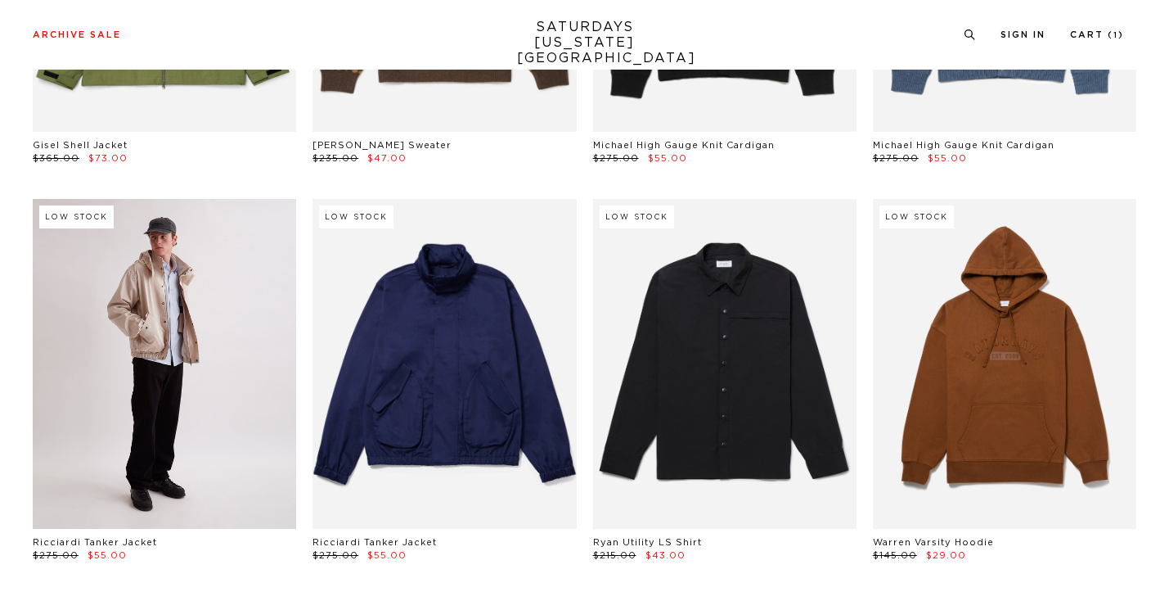
click at [230, 354] on link at bounding box center [164, 364] width 263 height 330
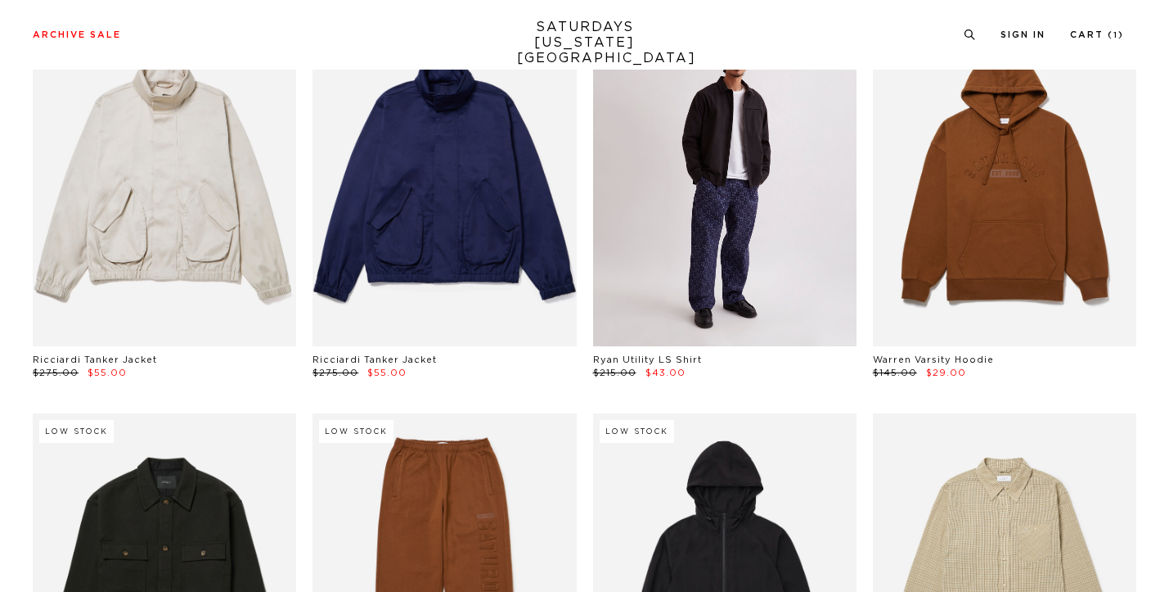
scroll to position [14493, 0]
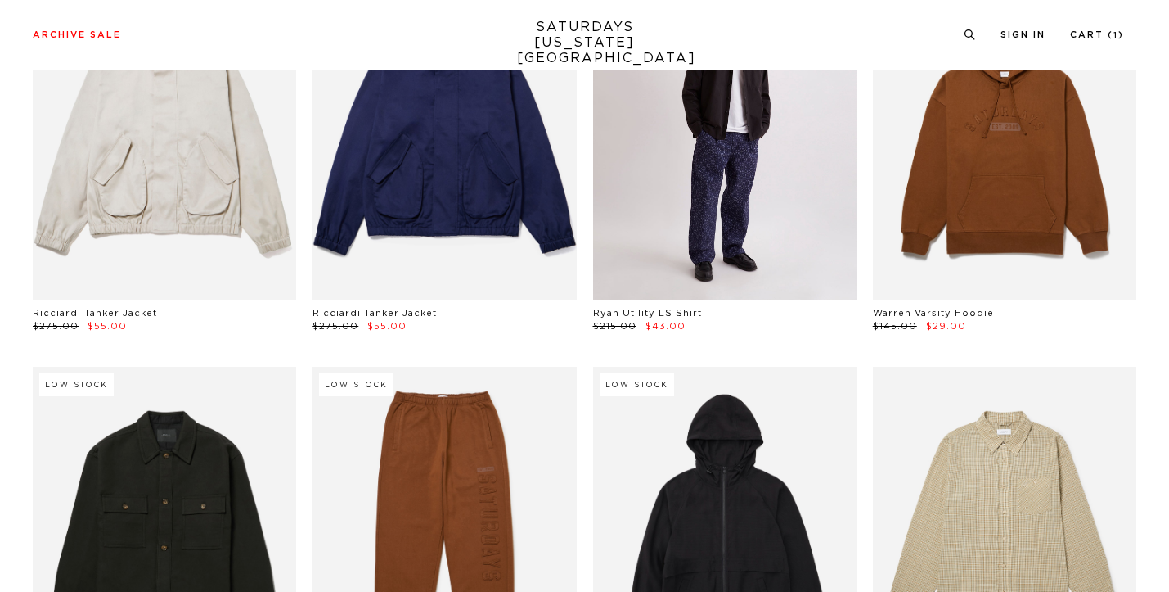
click at [731, 201] on link at bounding box center [724, 135] width 263 height 330
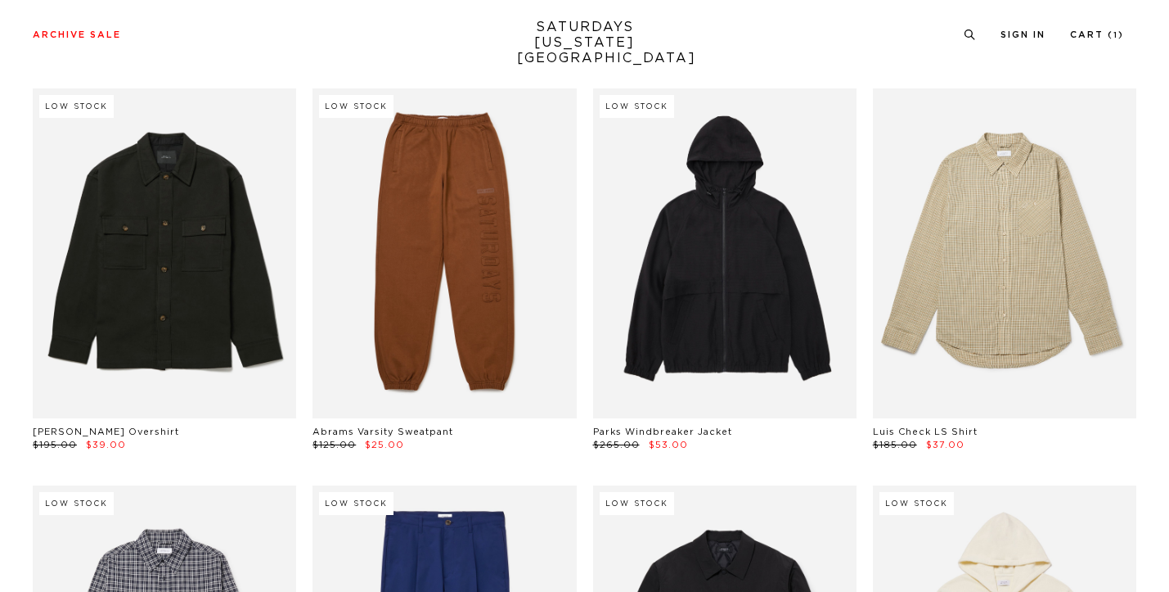
scroll to position [14771, 1]
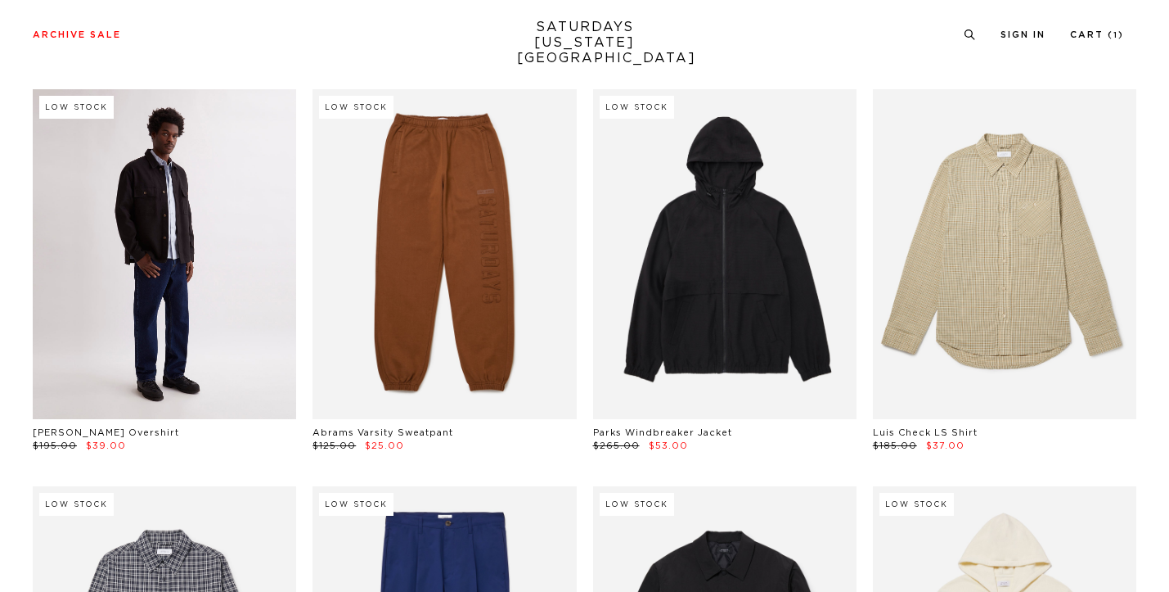
click at [168, 232] on link at bounding box center [164, 254] width 263 height 330
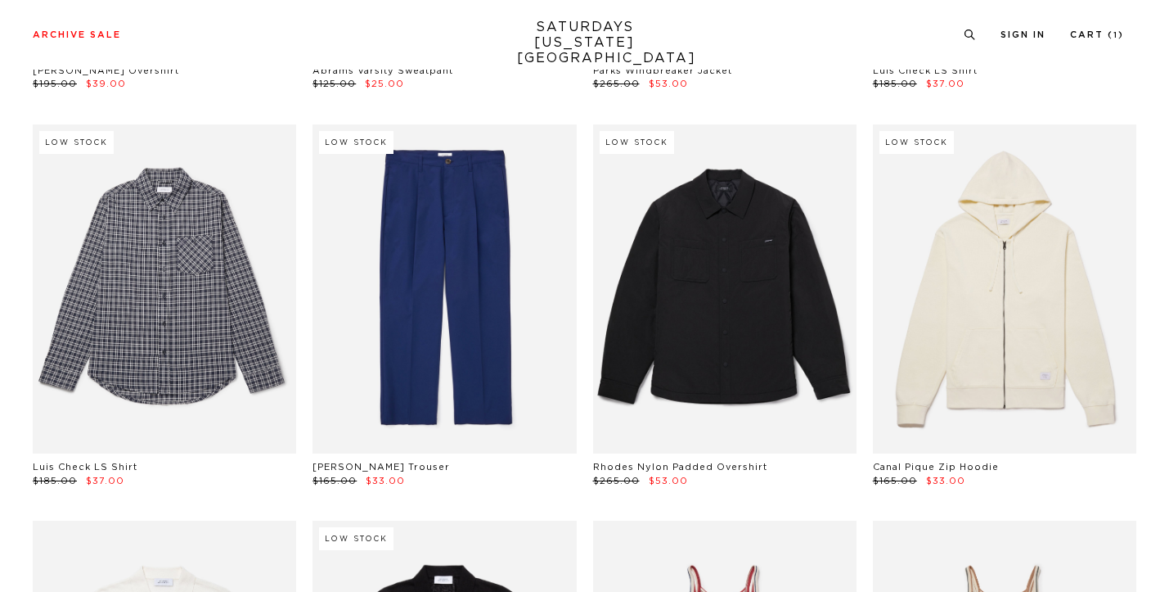
scroll to position [15123, 2]
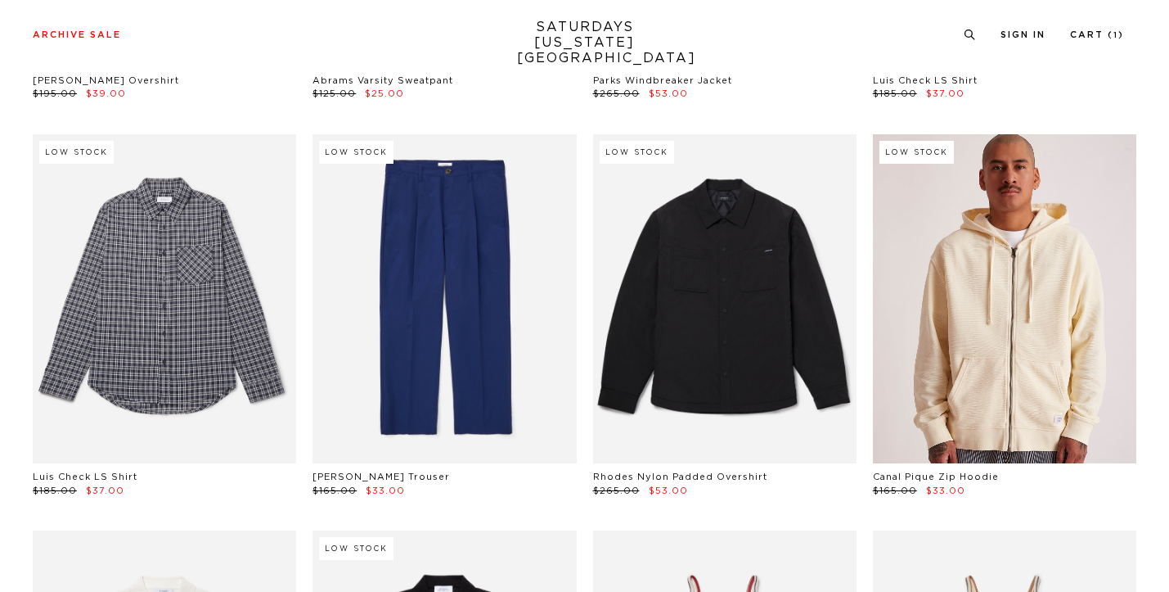
click at [948, 249] on link at bounding box center [1004, 299] width 263 height 330
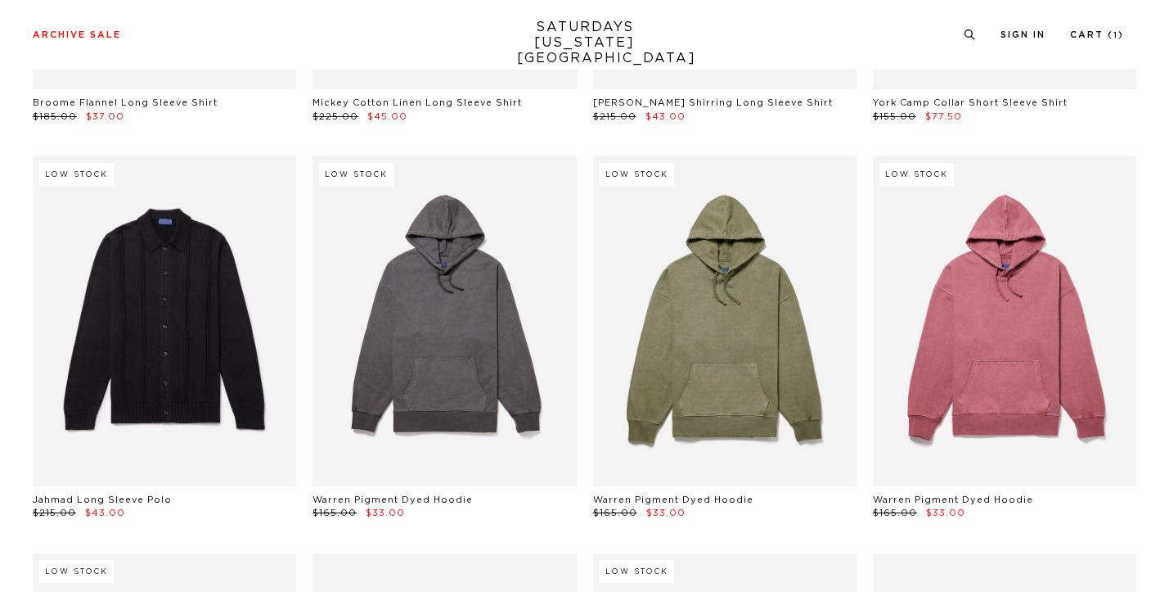
scroll to position [18274, 6]
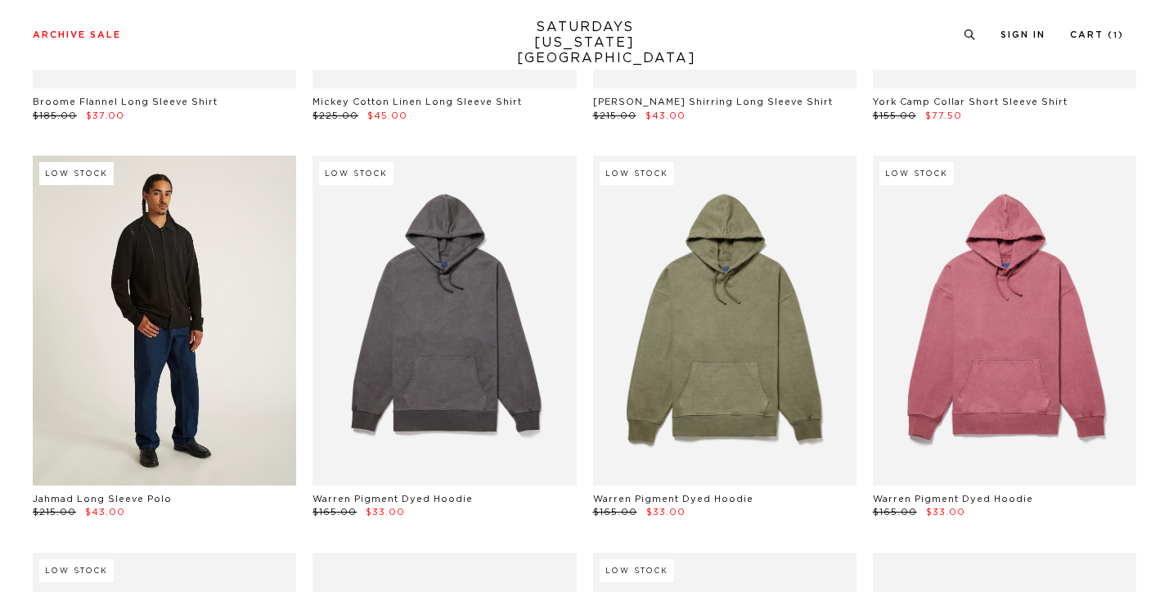
click at [115, 353] on link at bounding box center [164, 320] width 263 height 330
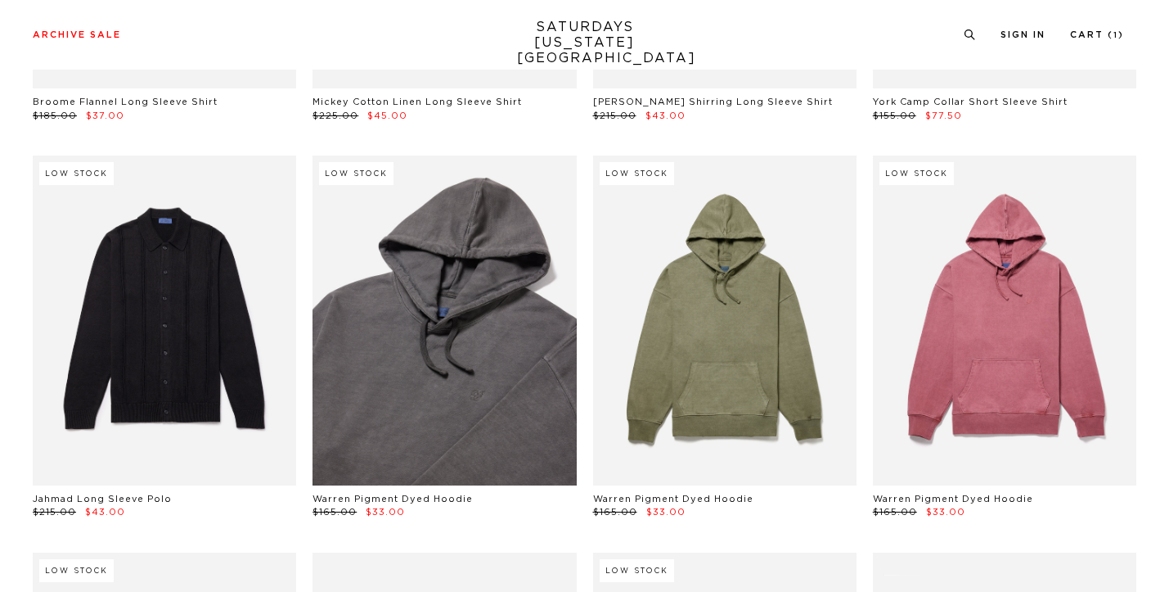
click at [436, 294] on link at bounding box center [444, 320] width 263 height 330
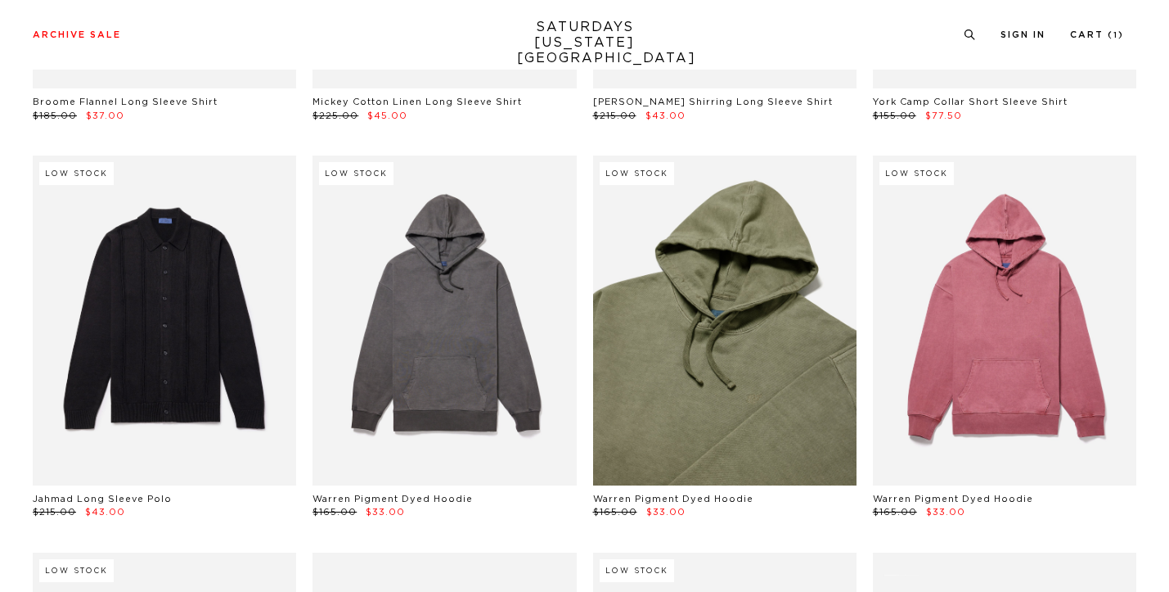
click at [714, 272] on link at bounding box center [724, 320] width 263 height 330
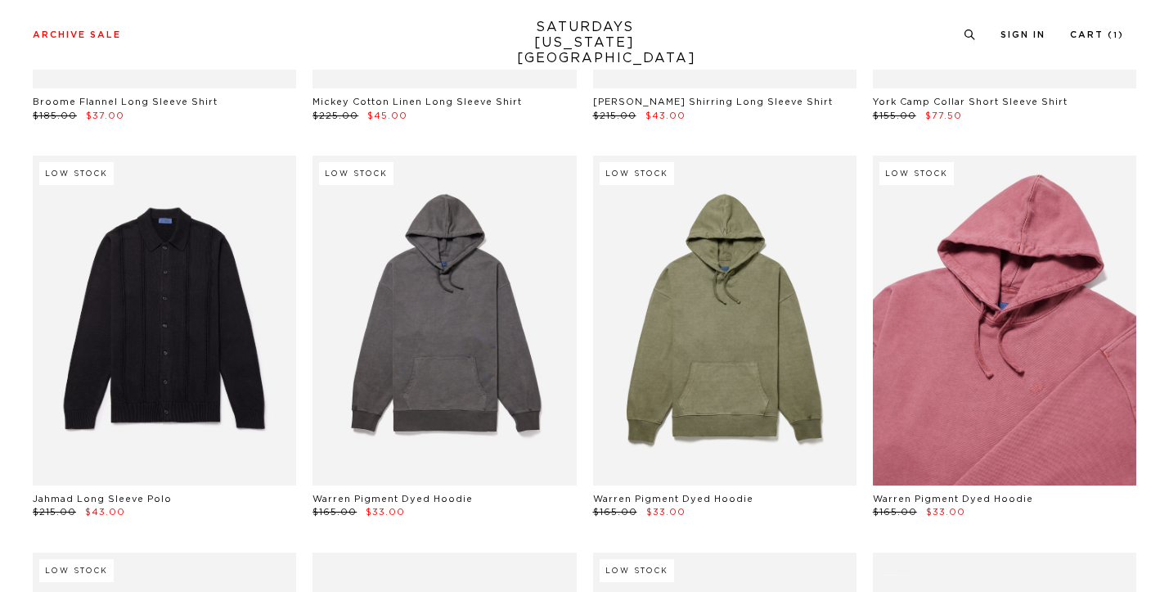
click at [961, 280] on link at bounding box center [1004, 320] width 263 height 330
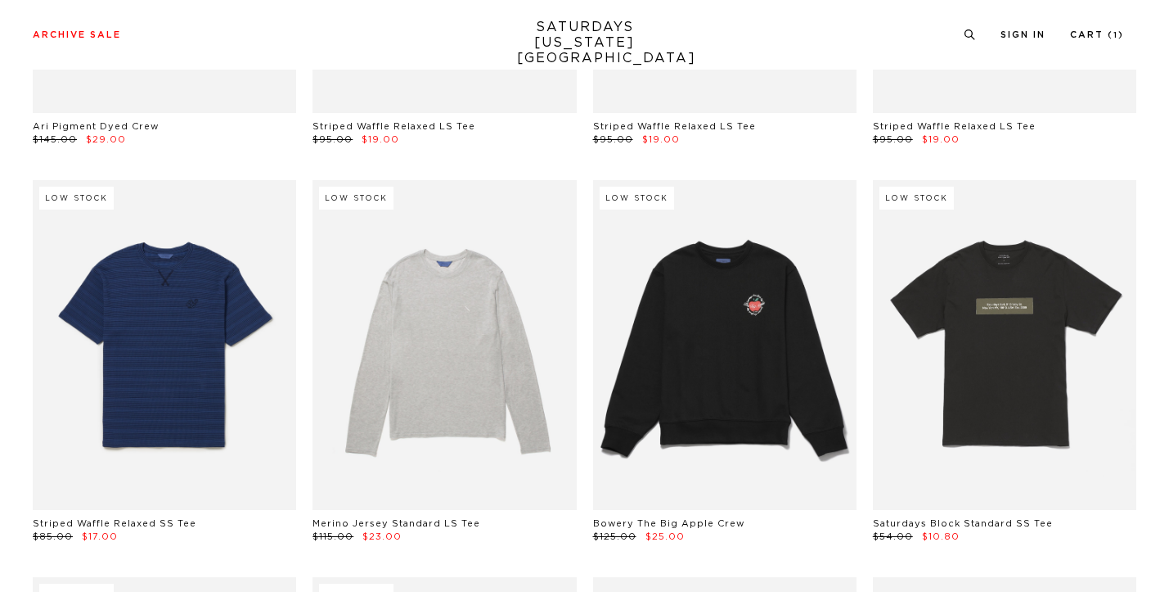
scroll to position [19070, 6]
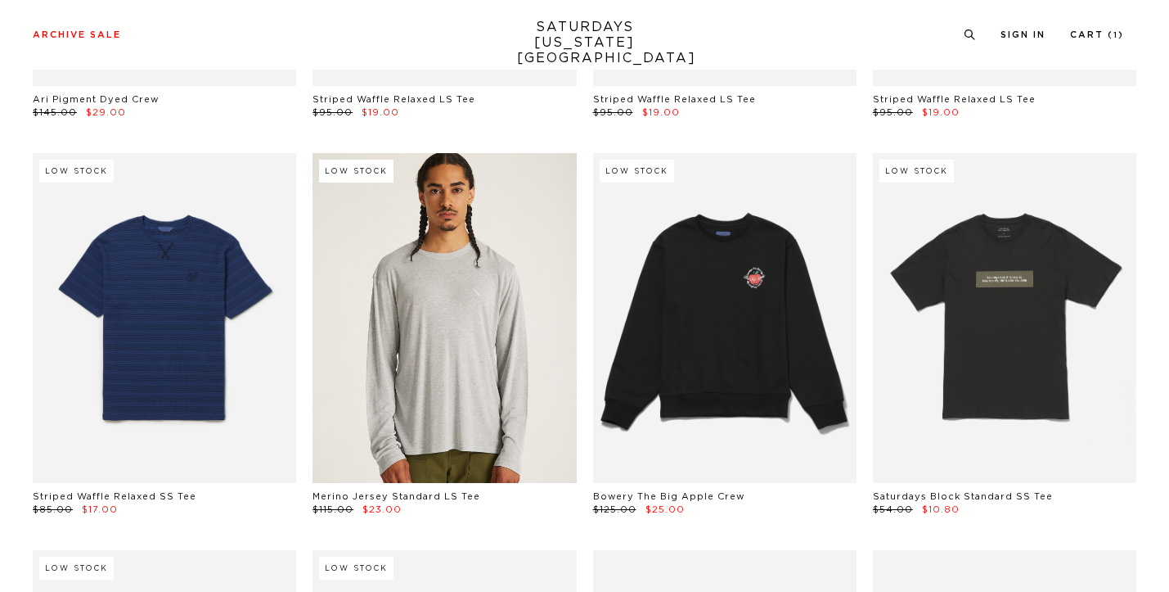
click at [377, 335] on link at bounding box center [444, 318] width 263 height 330
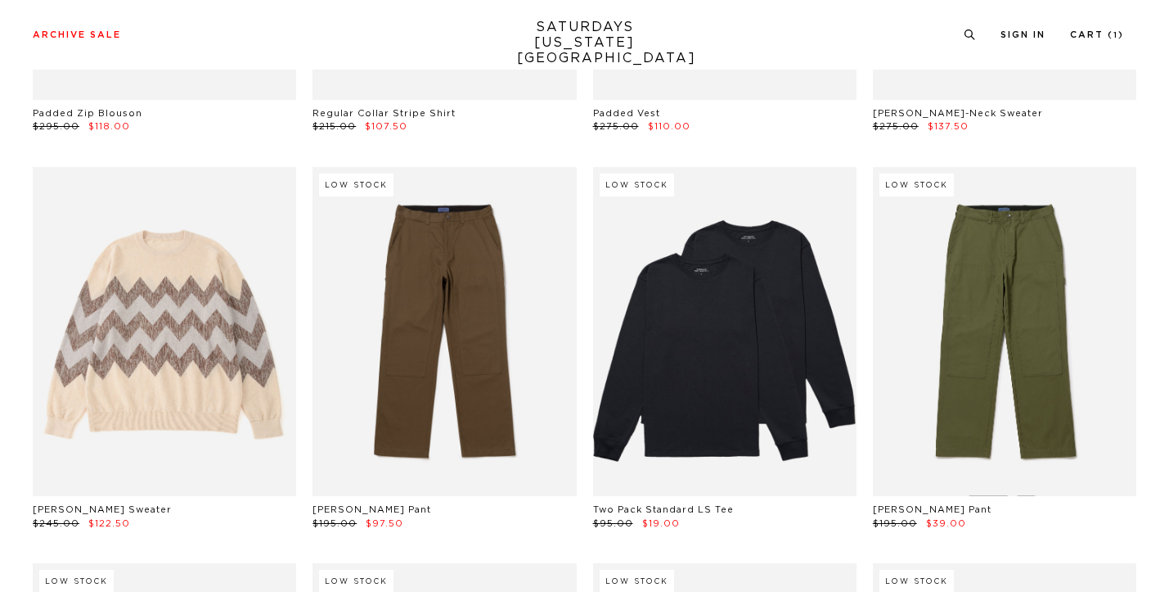
scroll to position [21479, 7]
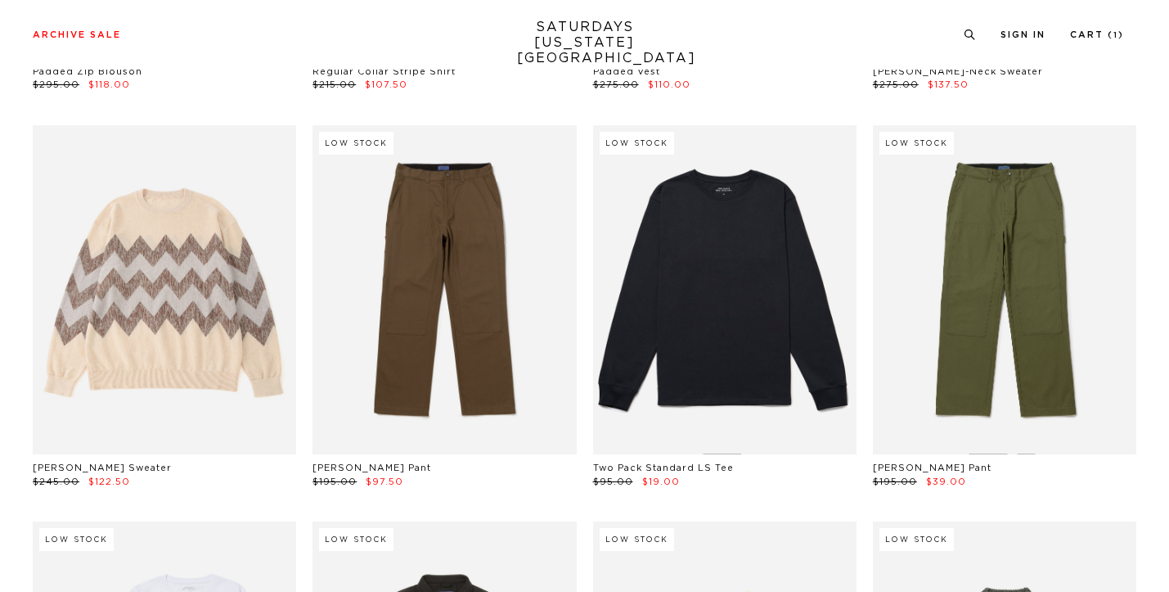
click at [764, 231] on link at bounding box center [724, 290] width 263 height 330
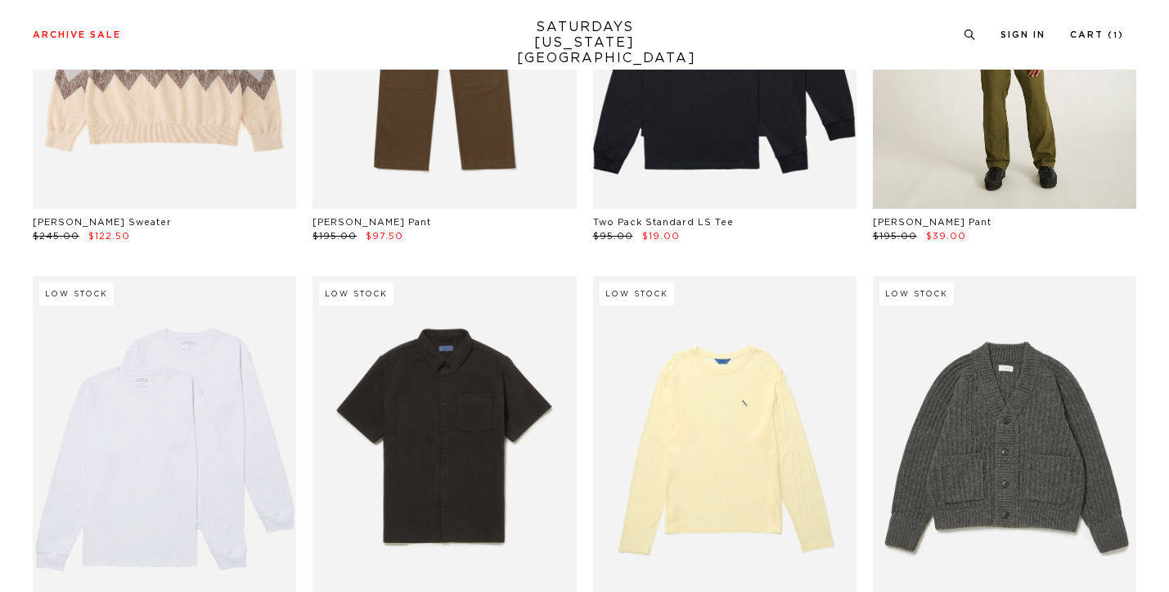
scroll to position [21864, 7]
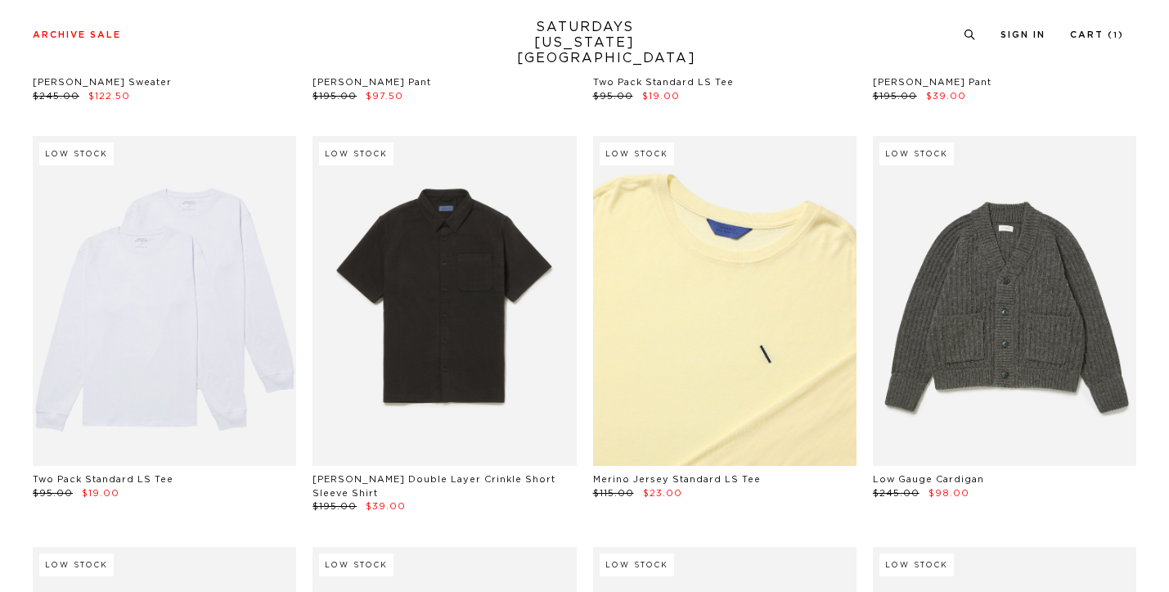
click at [683, 246] on link at bounding box center [724, 301] width 263 height 330
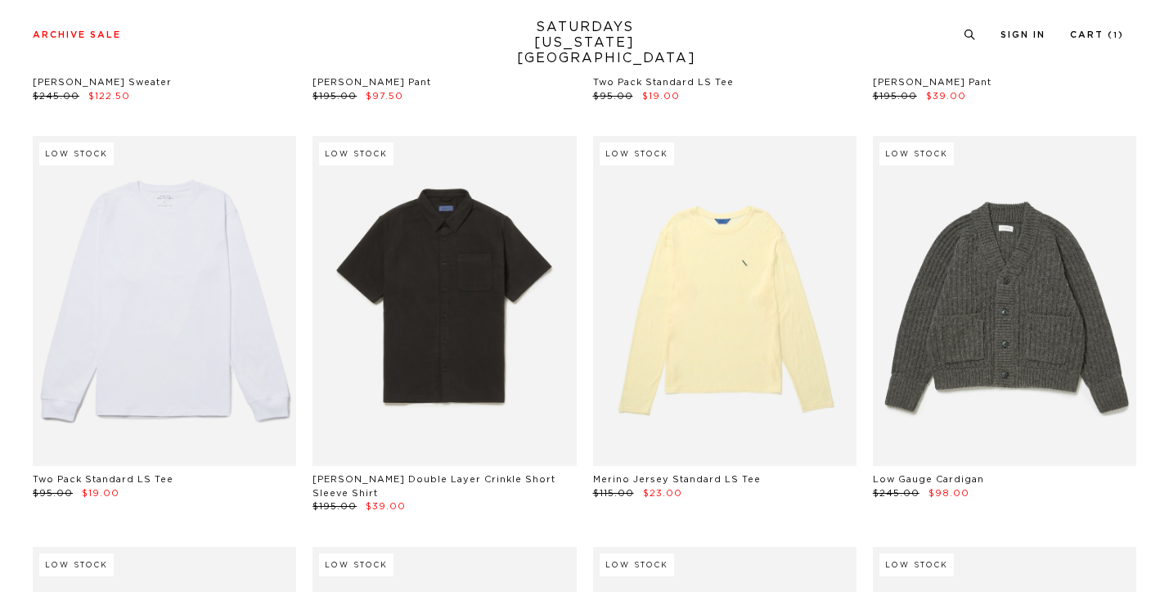
click at [123, 278] on link at bounding box center [164, 301] width 263 height 330
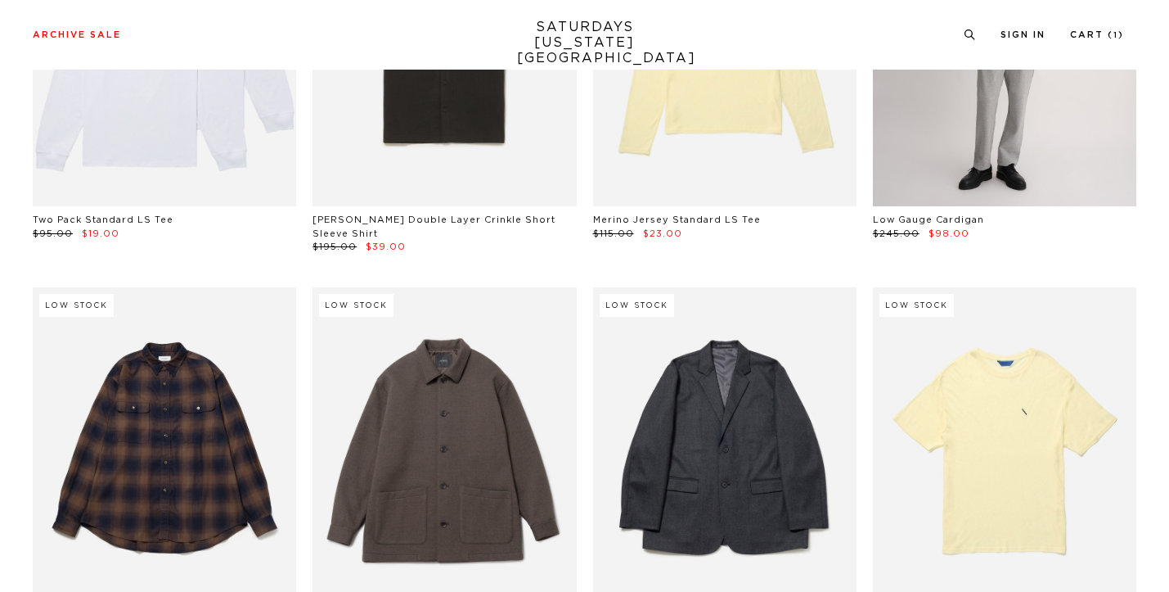
scroll to position [22291, 5]
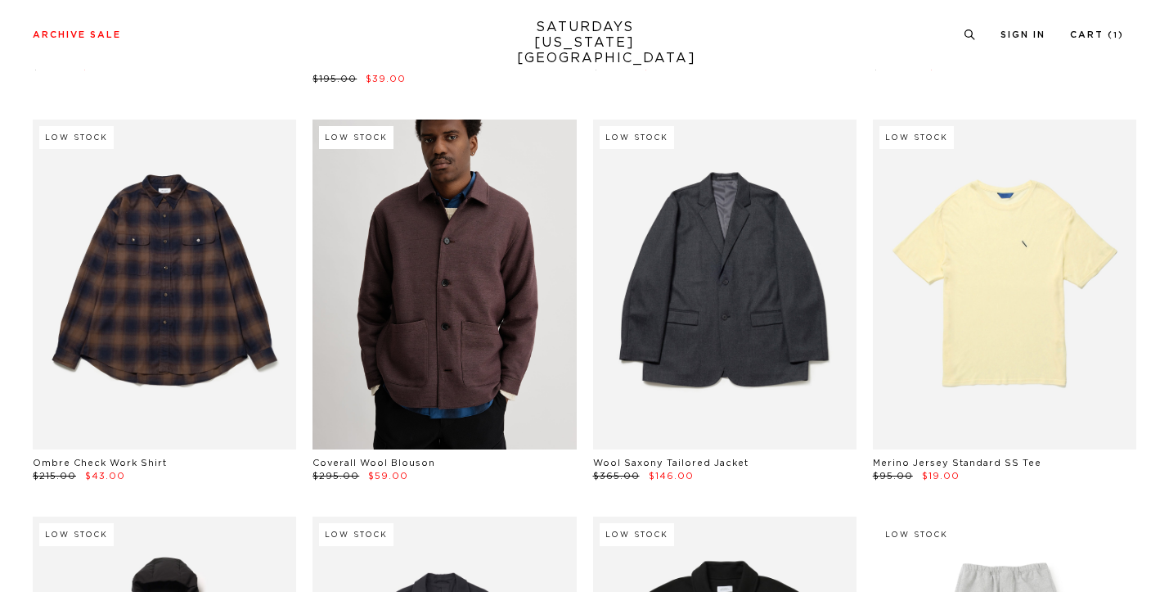
click at [430, 230] on link at bounding box center [444, 284] width 263 height 330
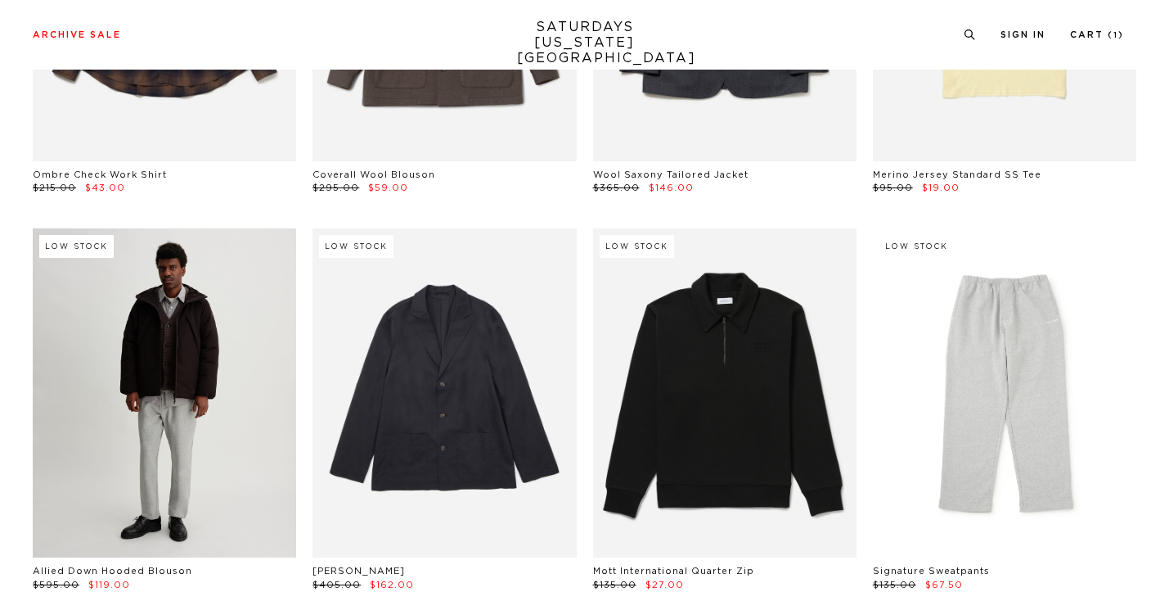
scroll to position [22577, 5]
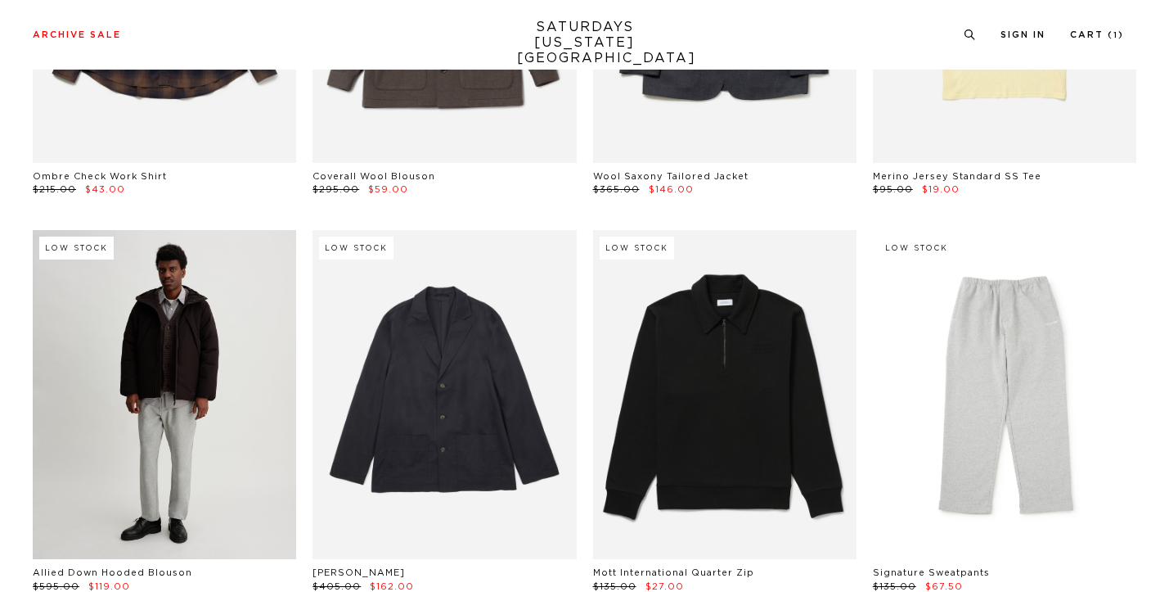
click at [188, 295] on link at bounding box center [164, 395] width 263 height 330
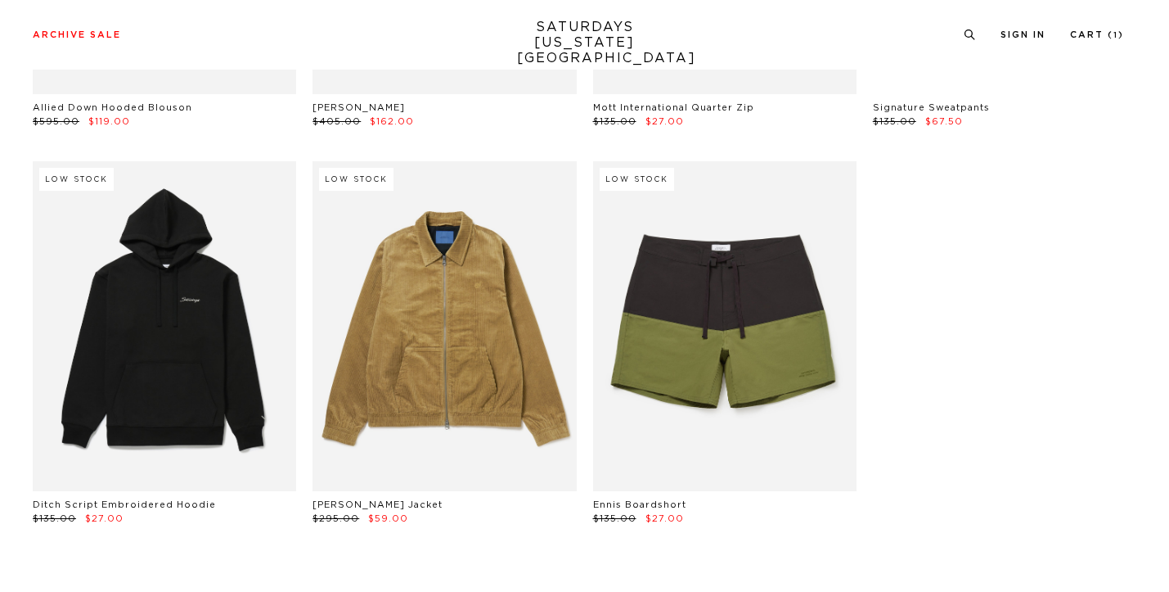
scroll to position [23077, 3]
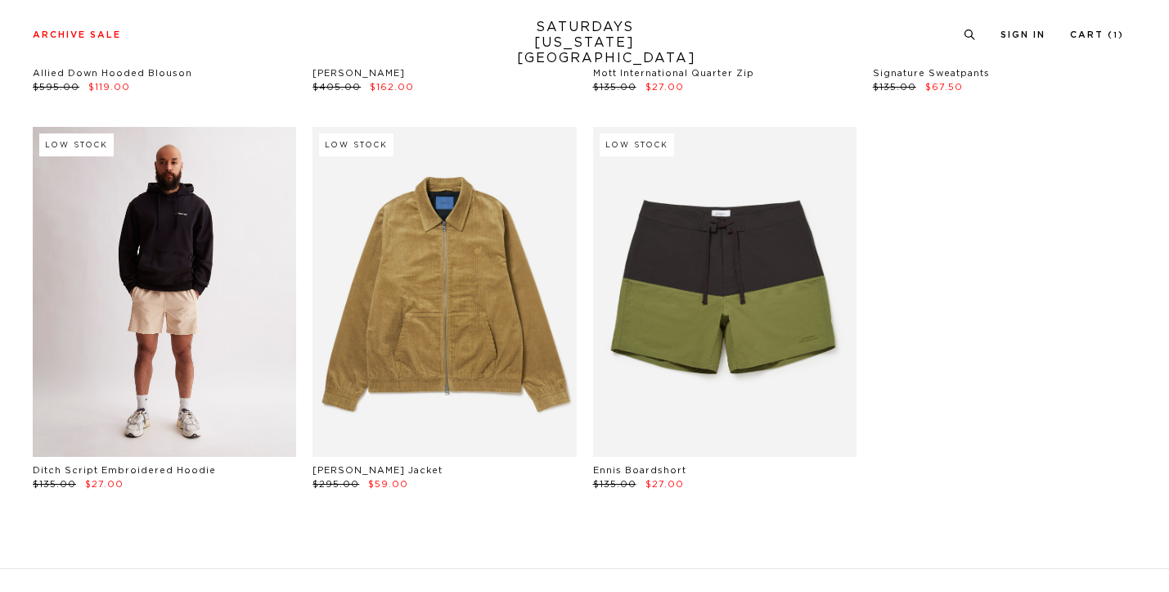
click at [146, 222] on link at bounding box center [164, 292] width 263 height 330
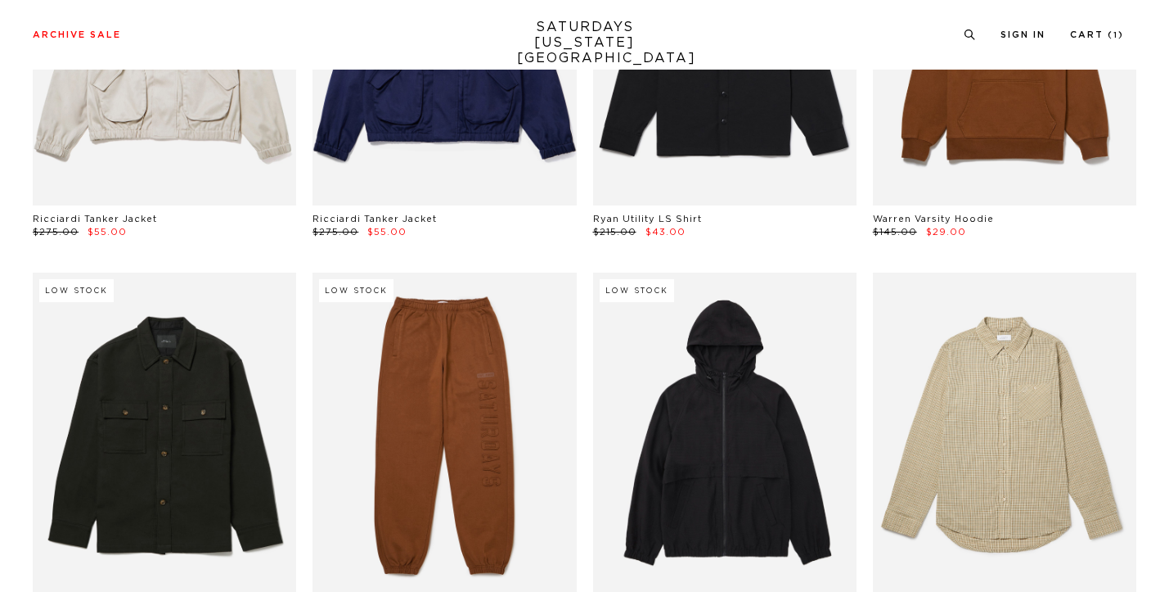
scroll to position [14587, 3]
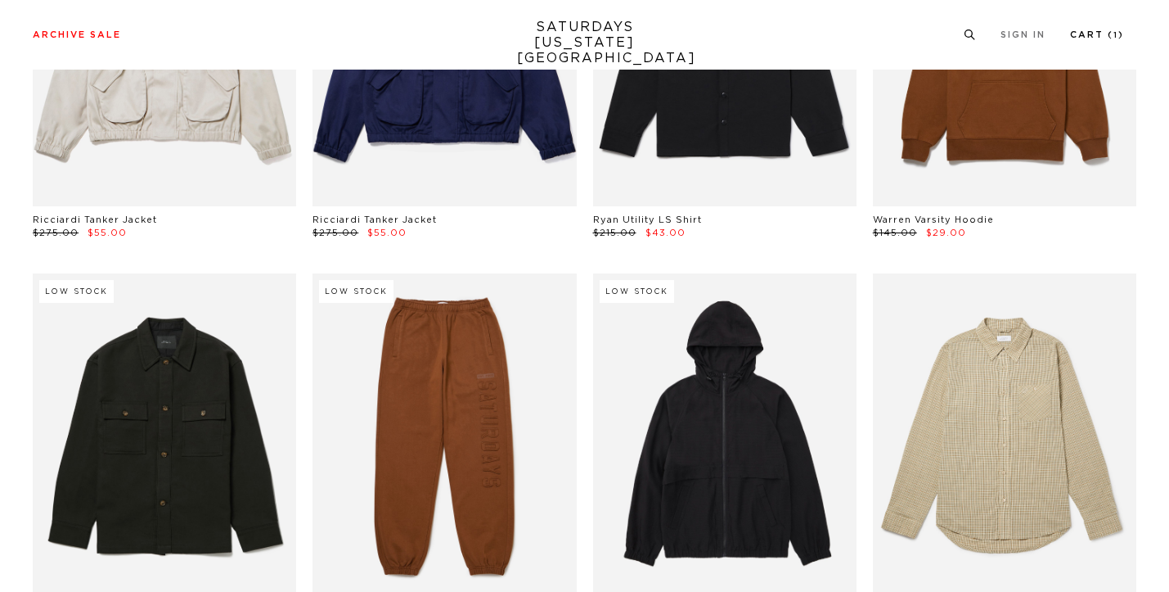
click at [1084, 33] on link "Cart ( 1 )" at bounding box center [1097, 34] width 54 height 9
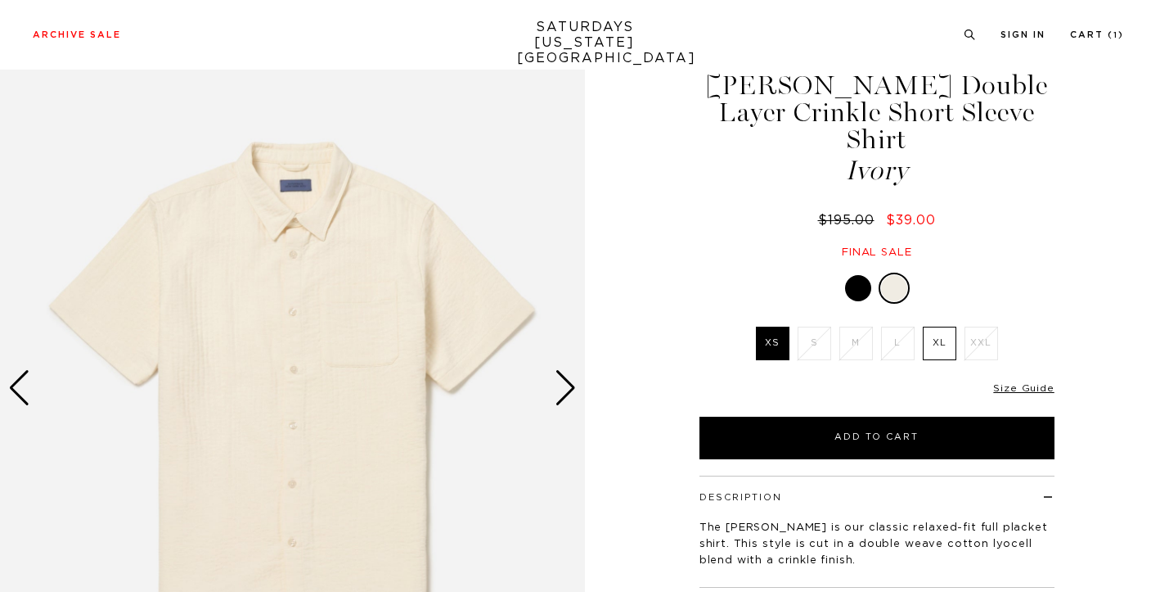
scroll to position [131, 0]
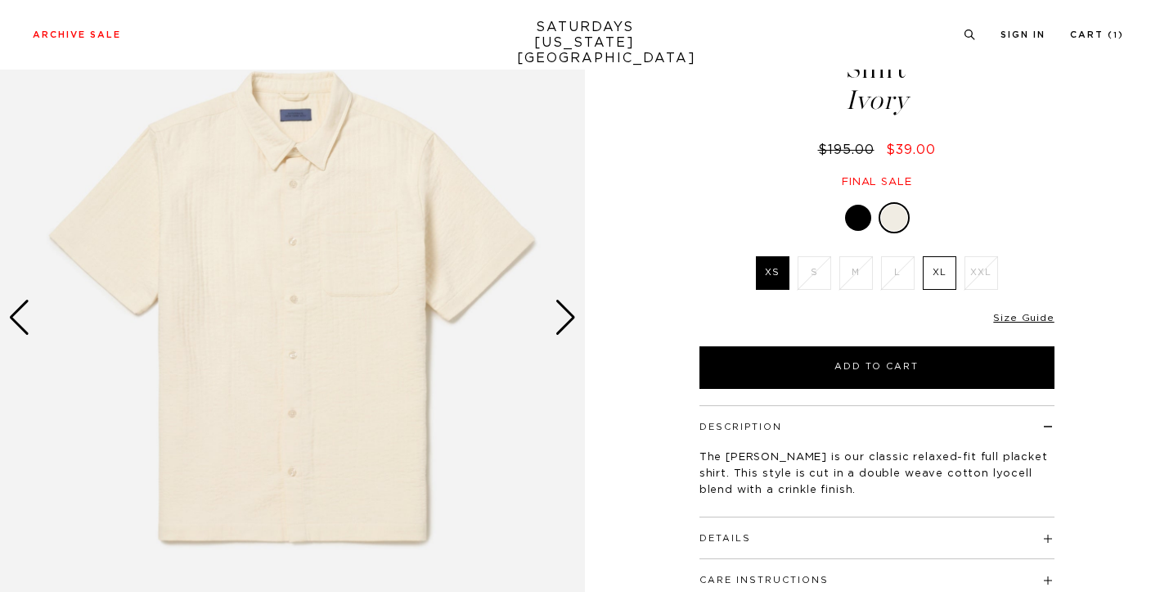
click at [569, 319] on div "Next slide" at bounding box center [566, 317] width 22 height 36
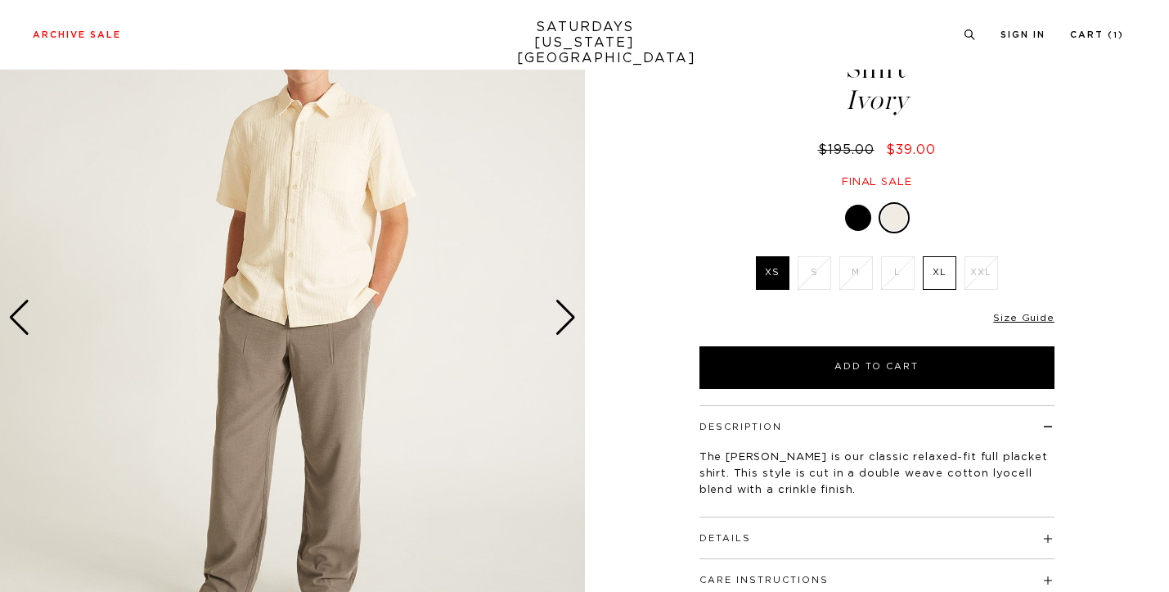
click at [569, 318] on div "Next slide" at bounding box center [566, 317] width 22 height 36
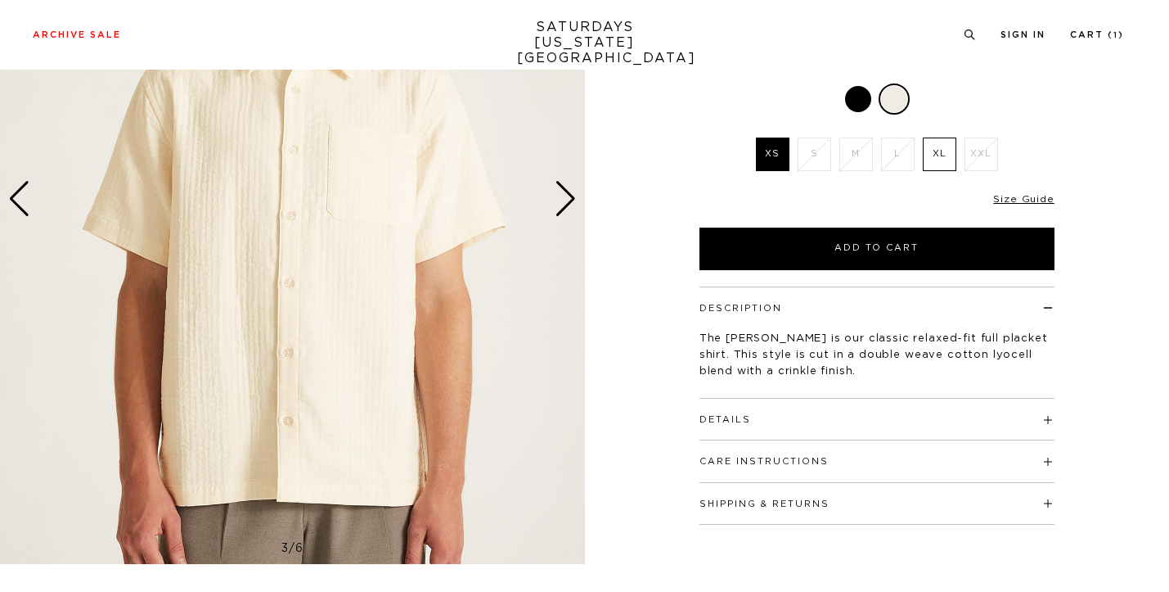
scroll to position [91, 0]
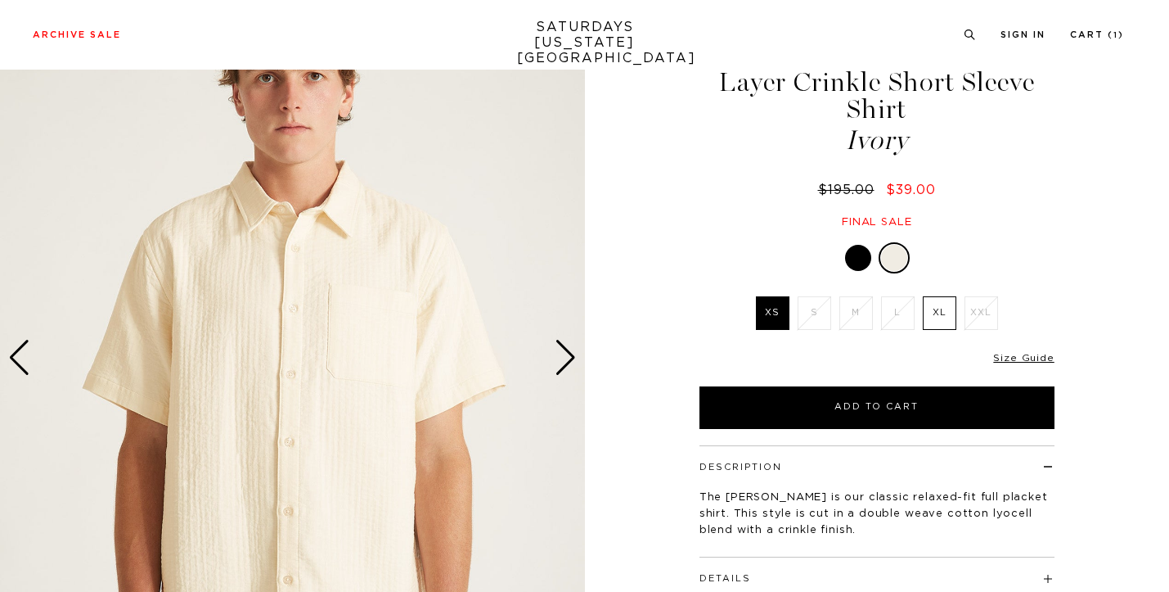
click at [861, 245] on div at bounding box center [858, 258] width 26 height 26
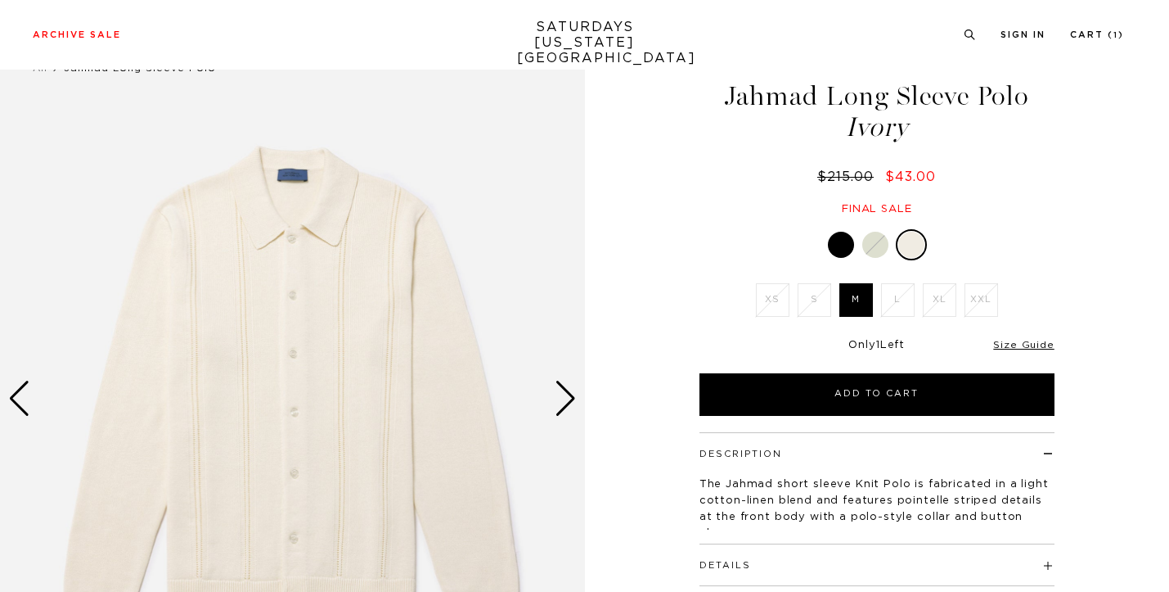
scroll to position [125, 0]
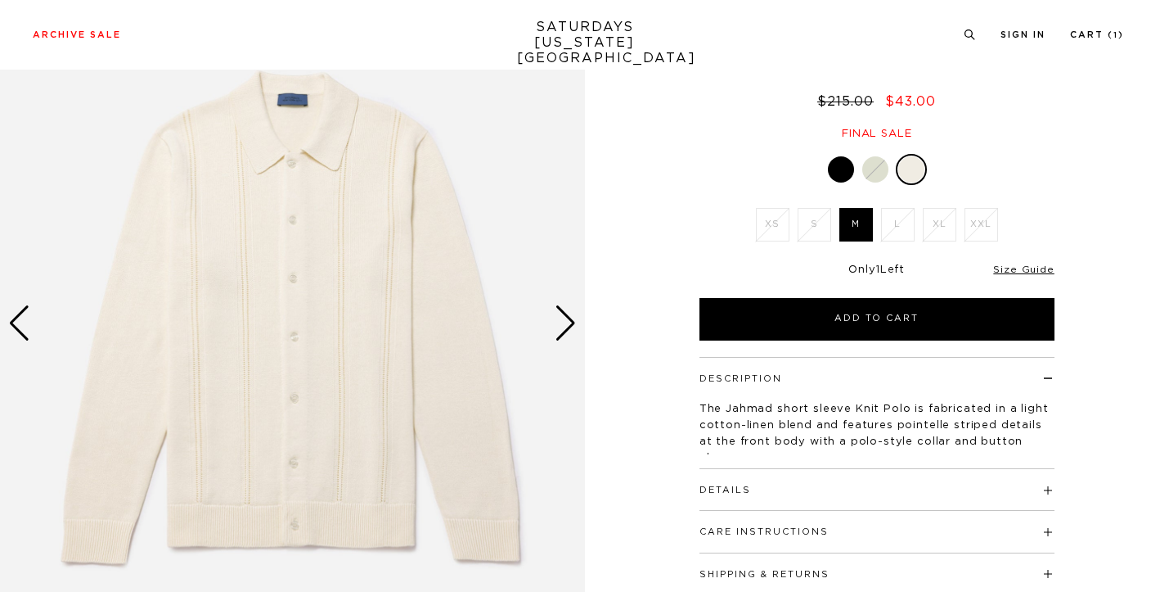
click at [568, 337] on div "Next slide" at bounding box center [566, 323] width 22 height 36
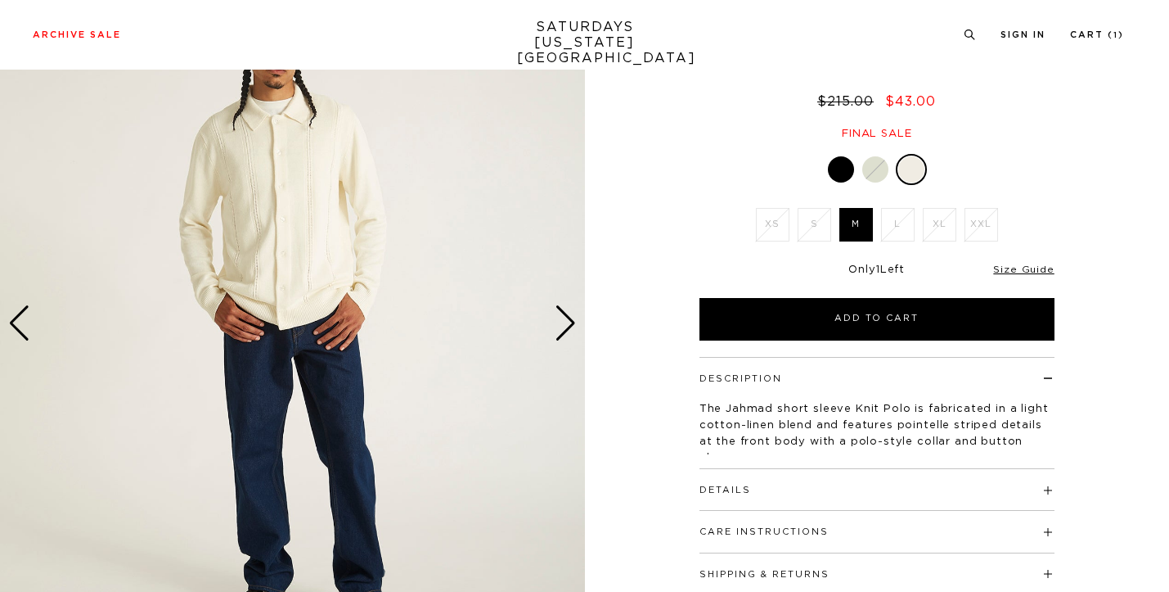
click at [568, 337] on div "Next slide" at bounding box center [566, 323] width 22 height 36
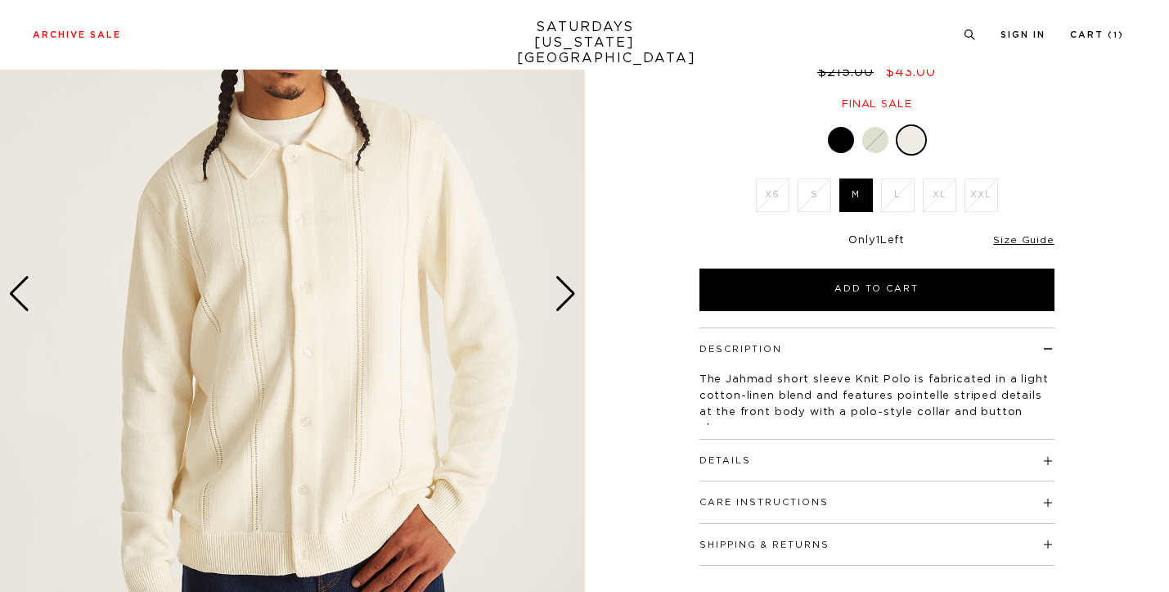
scroll to position [232, 0]
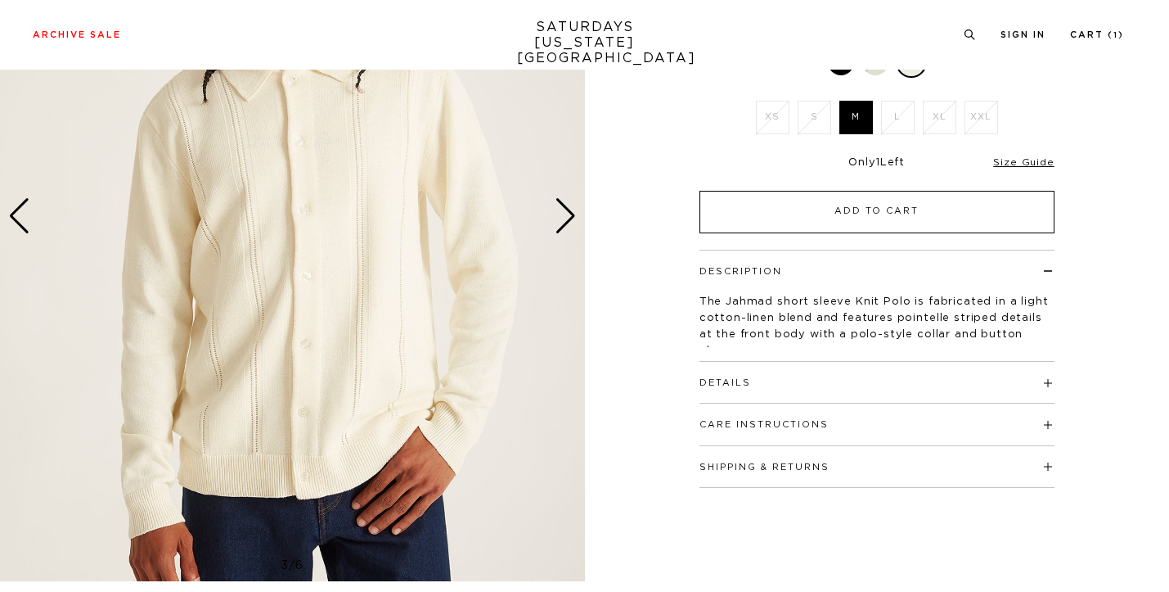
click at [836, 223] on button "Add to Cart" at bounding box center [877, 212] width 355 height 43
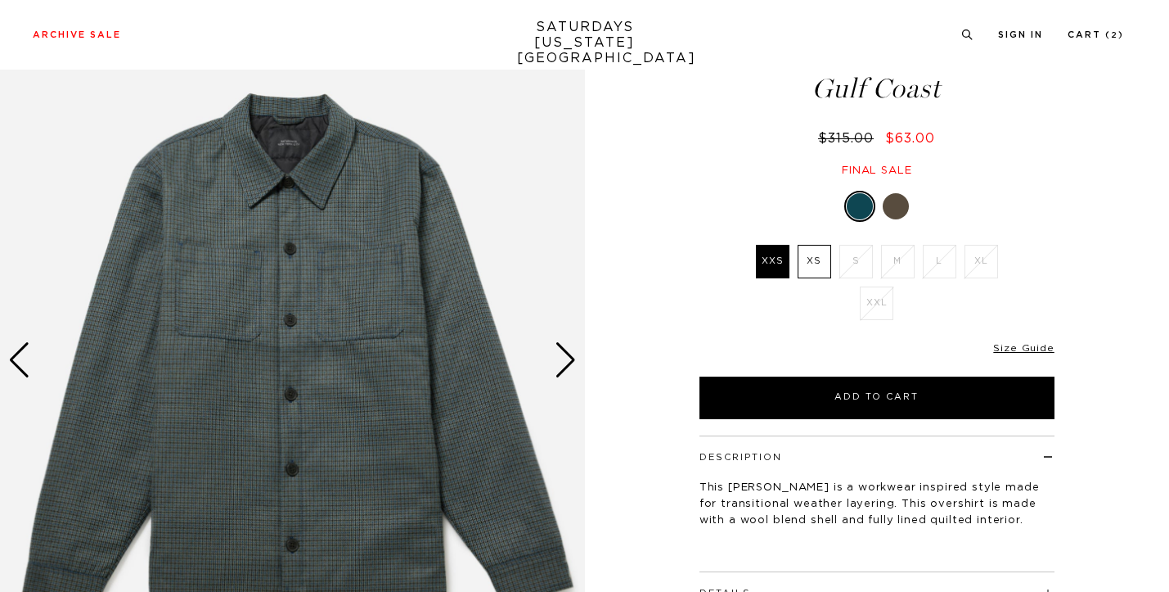
scroll to position [87, 1]
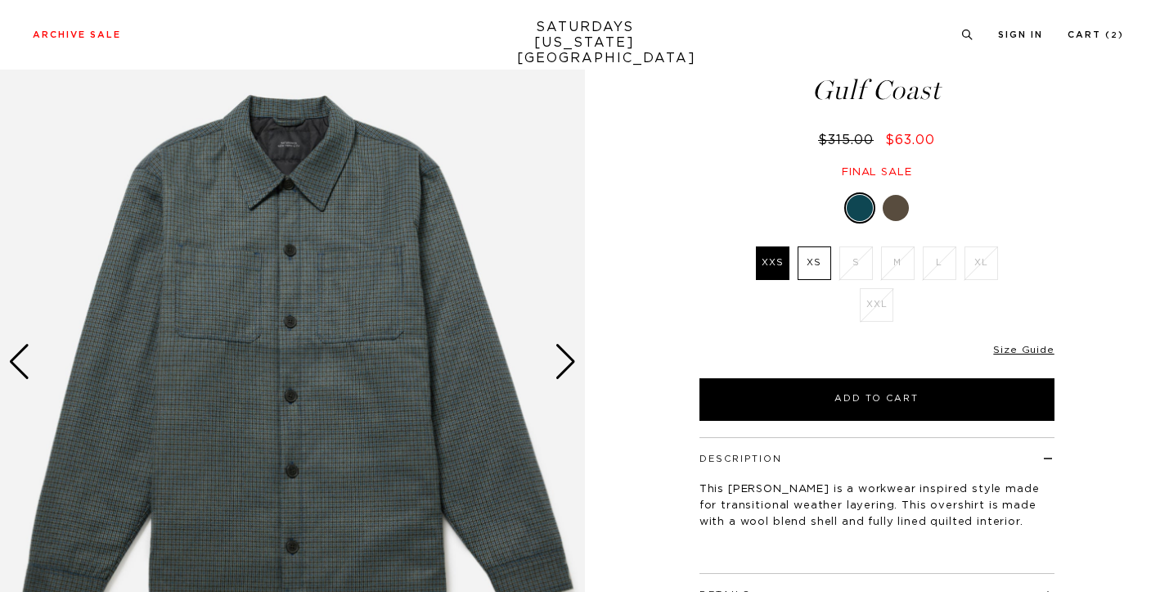
click at [891, 208] on div at bounding box center [896, 208] width 26 height 26
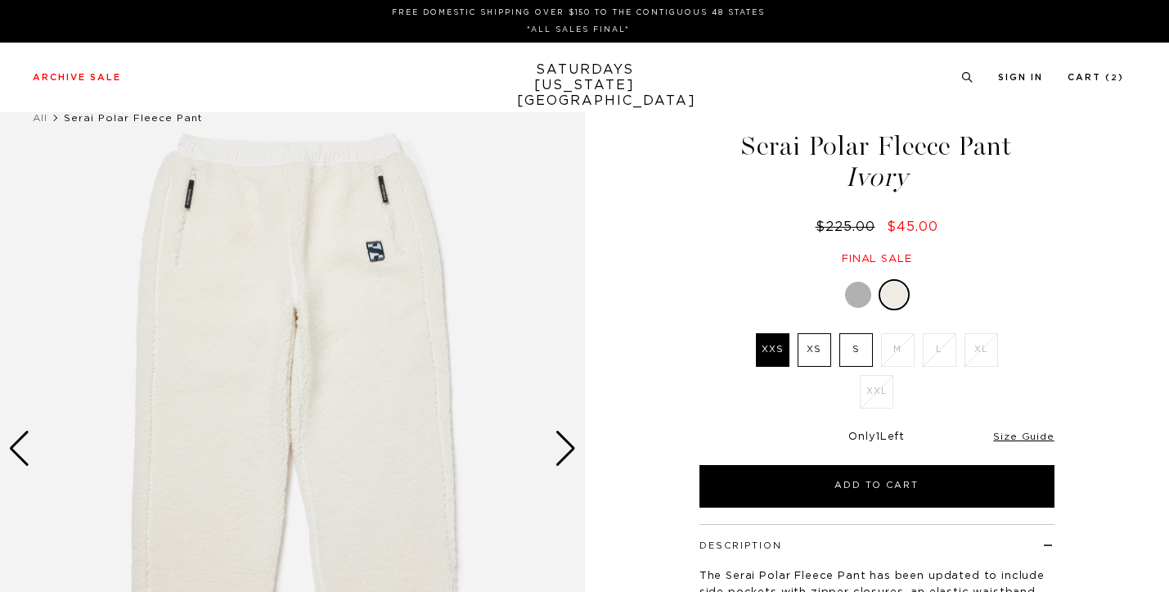
click at [863, 299] on div at bounding box center [858, 294] width 26 height 26
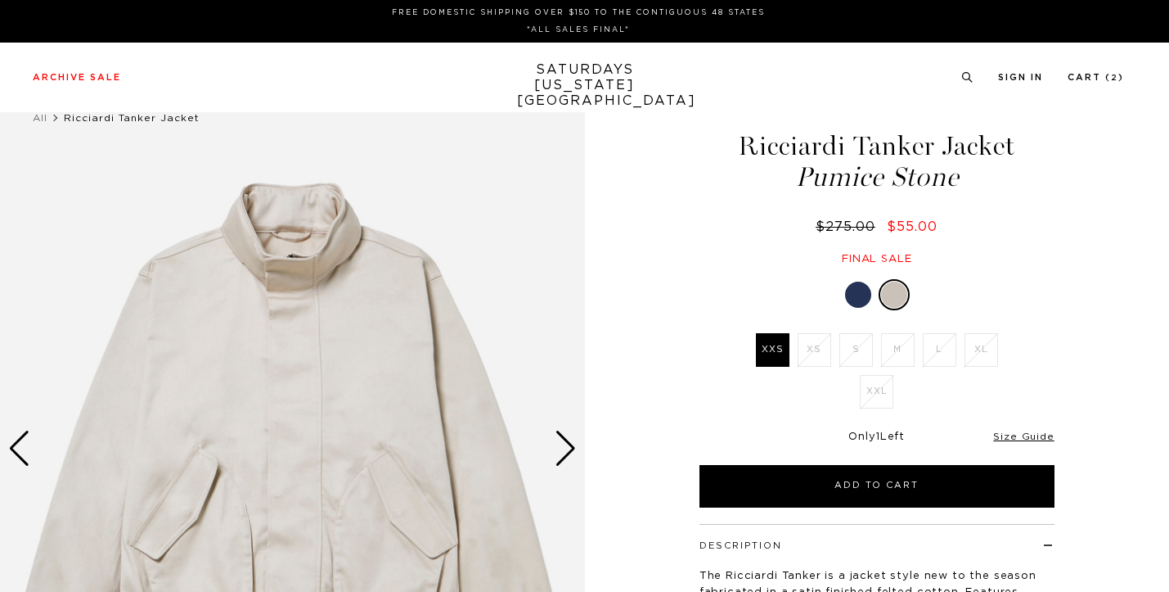
click at [861, 303] on div at bounding box center [858, 294] width 26 height 26
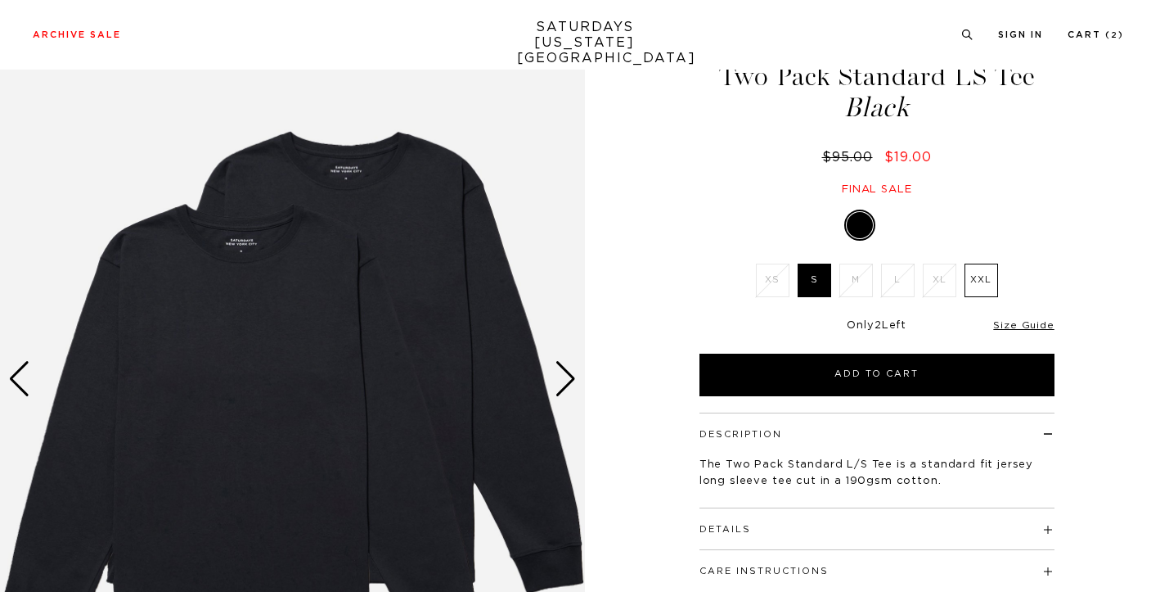
scroll to position [74, 0]
